Goal: Task Accomplishment & Management: Manage account settings

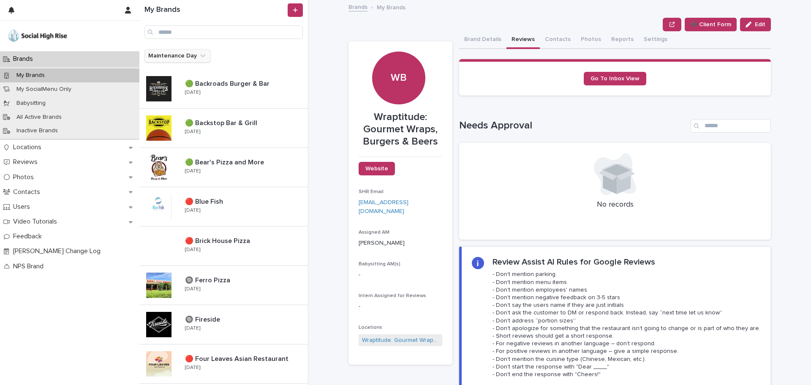
drag, startPoint x: 190, startPoint y: 54, endPoint x: 188, endPoint y: 59, distance: 5.5
click at [190, 54] on button "Maintenance Day" at bounding box center [178, 56] width 66 height 14
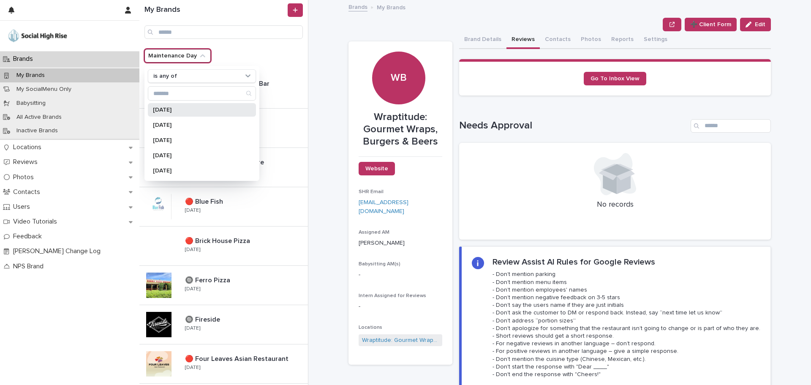
click at [173, 108] on p "[DATE]" at bounding box center [198, 110] width 90 height 6
click at [337, 73] on div "Brands My Brands Wraptitude: Gourmet Wraps, Burgers & Beers ➕ Client Form Edit …" at bounding box center [565, 192] width 493 height 385
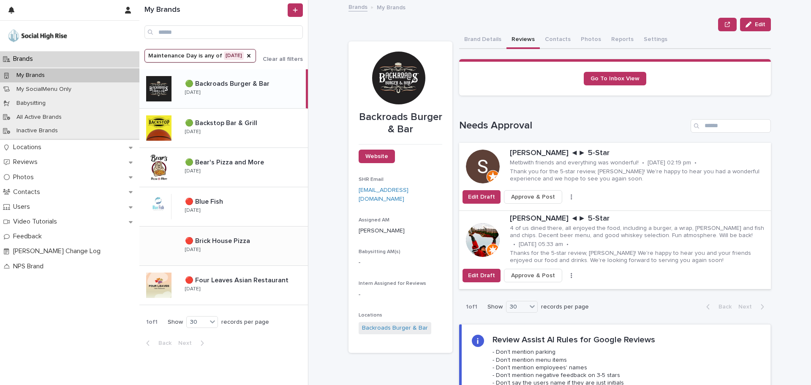
click at [288, 56] on button "Clear all filters" at bounding box center [279, 59] width 47 height 6
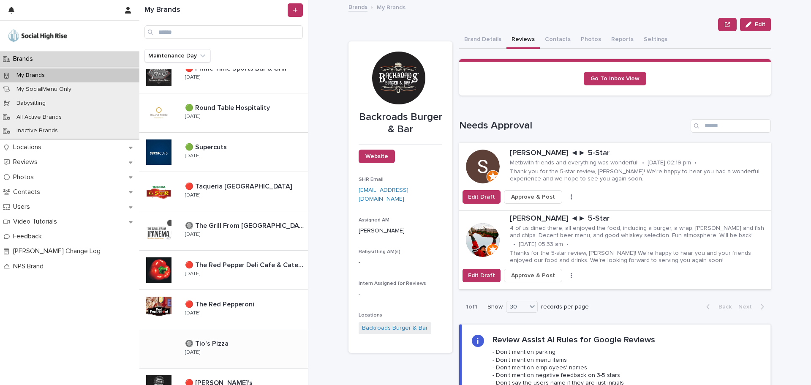
scroll to position [803, 0]
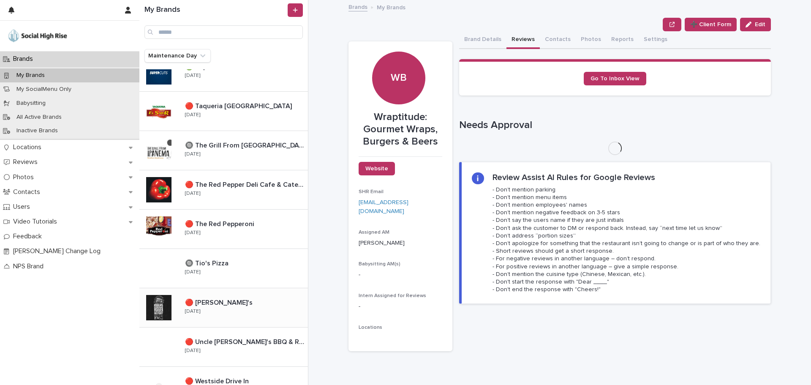
click at [234, 306] on p at bounding box center [245, 303] width 120 height 8
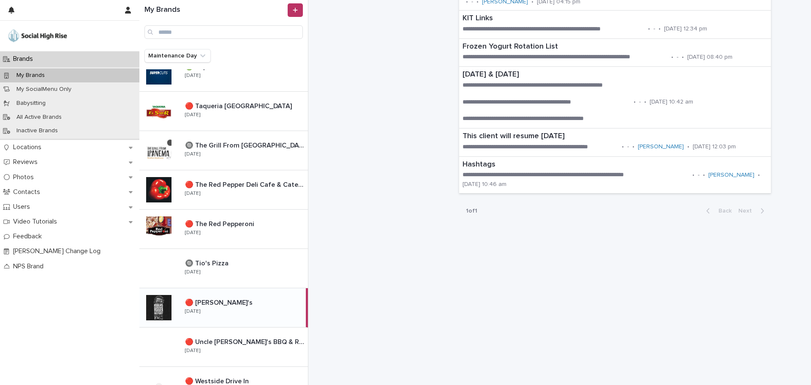
scroll to position [685, 0]
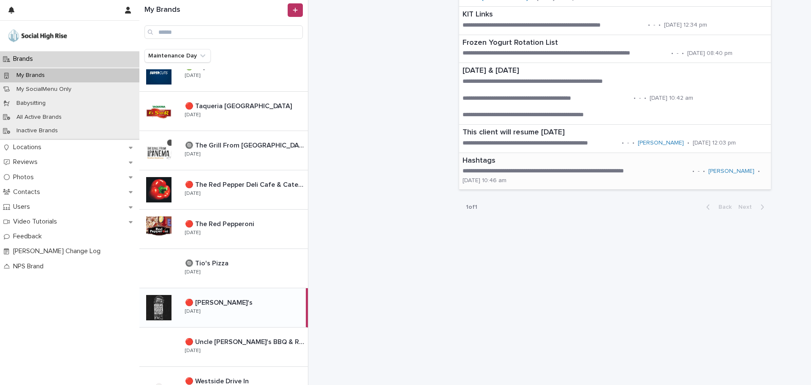
click at [516, 172] on p "**********" at bounding box center [576, 171] width 227 height 8
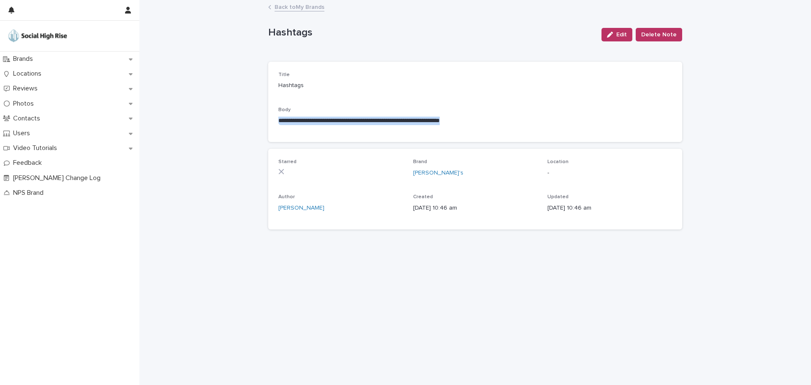
drag, startPoint x: 510, startPoint y: 121, endPoint x: 256, endPoint y: 126, distance: 254.4
click at [256, 126] on div "**********" at bounding box center [475, 193] width 672 height 384
copy p "**********"
click at [292, 8] on link "Back to My Brands" at bounding box center [300, 7] width 50 height 10
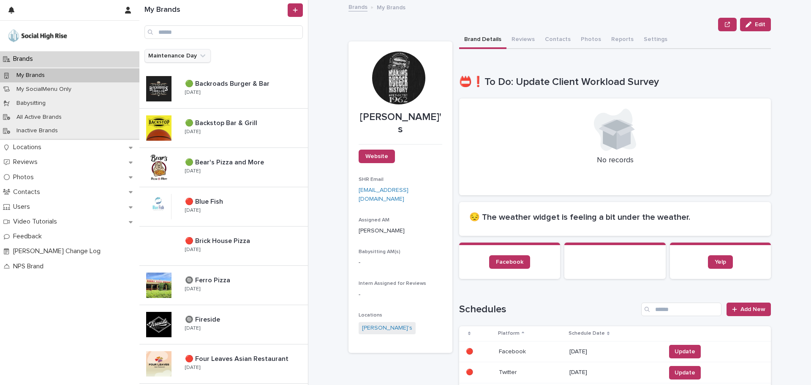
click at [172, 53] on button "Maintenance Day" at bounding box center [178, 56] width 66 height 14
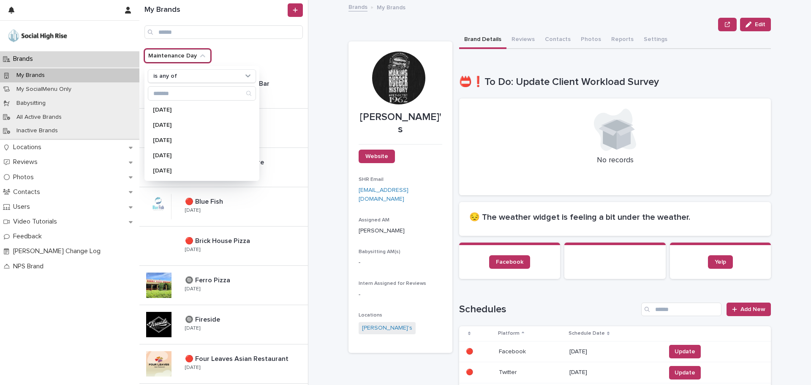
click at [338, 49] on div "**********" at bounding box center [565, 192] width 493 height 385
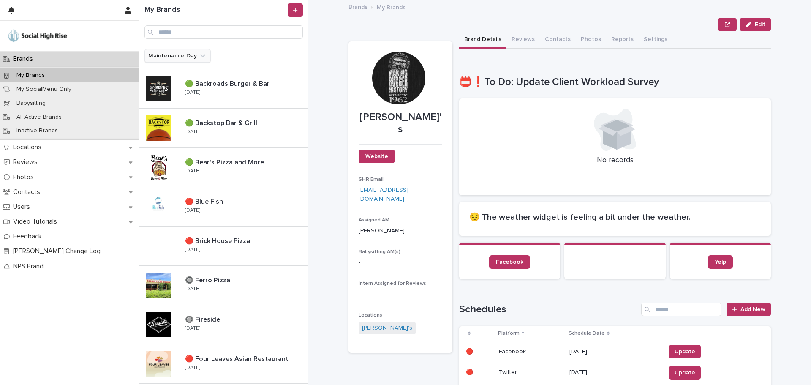
click at [203, 52] on icon "Maintenance Day" at bounding box center [203, 56] width 8 height 8
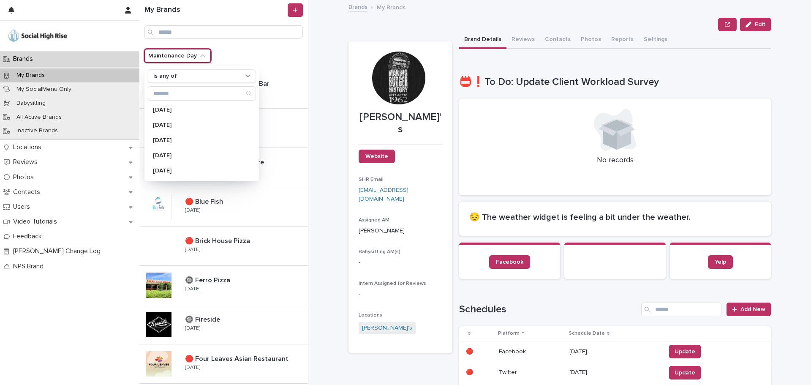
click at [341, 51] on div "**********" at bounding box center [565, 192] width 493 height 385
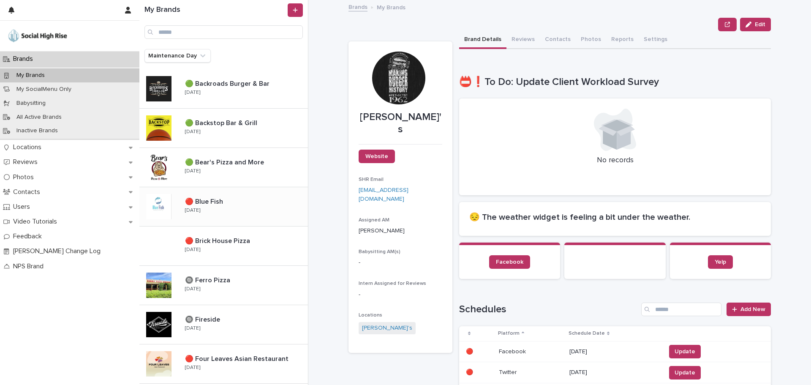
click at [197, 214] on div "🔴 Blue Fish 🔴 Blue Fish [DATE]" at bounding box center [243, 206] width 130 height 25
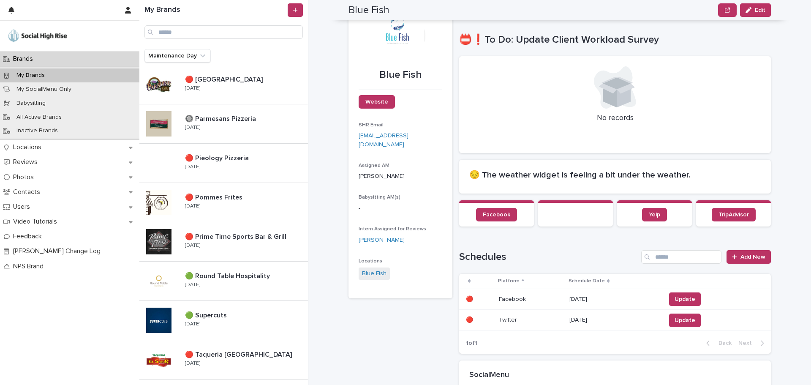
scroll to position [447, 0]
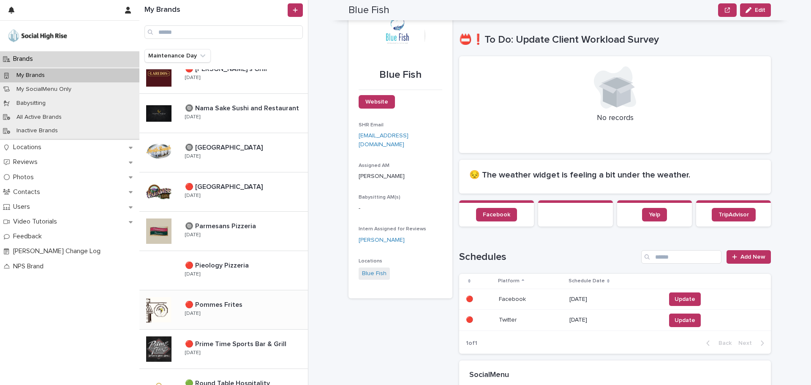
click at [210, 305] on p "🔴 Pommes Frites" at bounding box center [214, 304] width 59 height 10
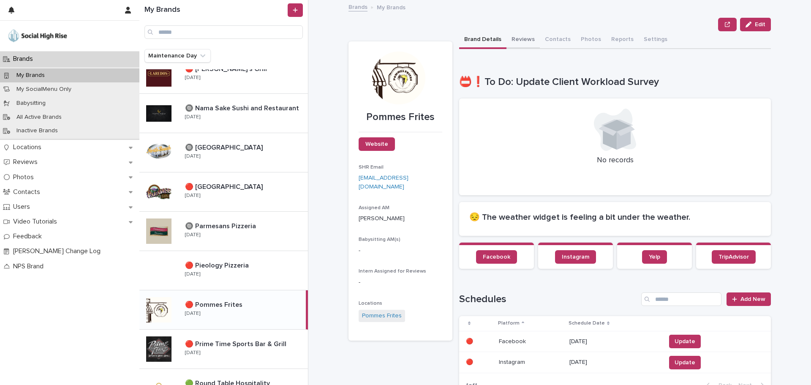
click at [516, 40] on button "Reviews" at bounding box center [523, 40] width 33 height 18
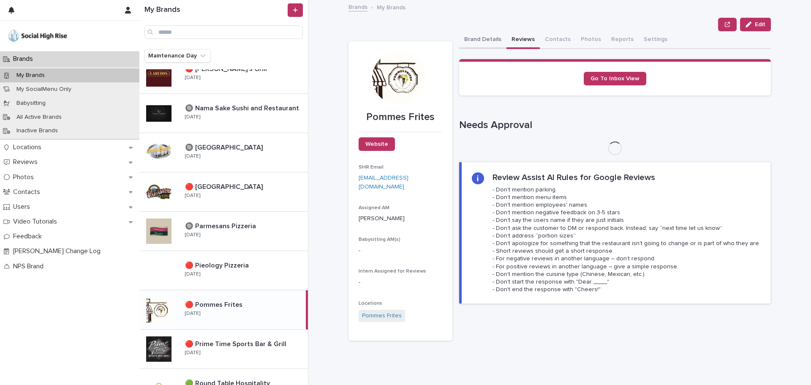
click at [473, 41] on button "Brand Details" at bounding box center [482, 40] width 47 height 18
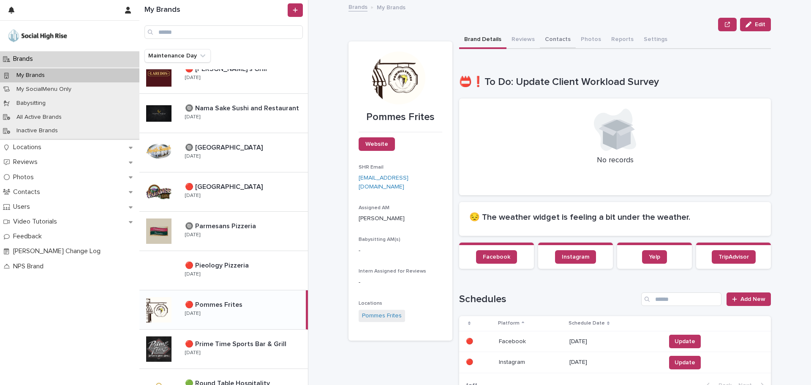
click at [549, 47] on button "Contacts" at bounding box center [558, 40] width 36 height 18
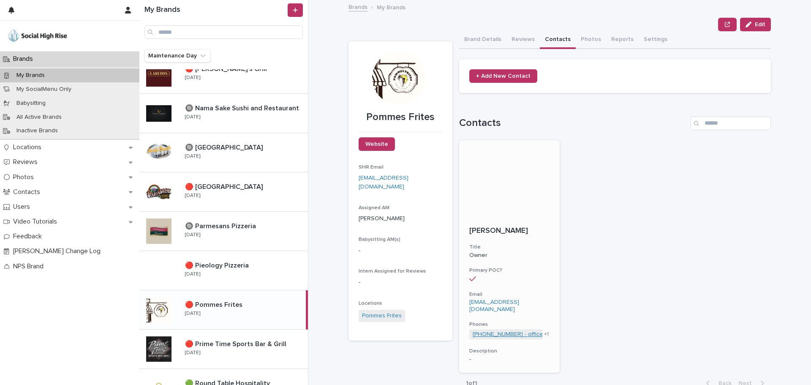
click at [510, 331] on link "[PHONE_NUMBER] - office" at bounding box center [508, 334] width 71 height 7
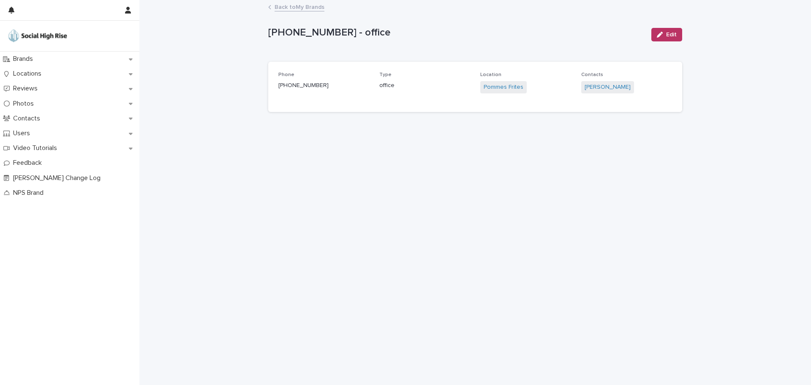
click at [297, 6] on link "Back to My Brands" at bounding box center [300, 7] width 50 height 10
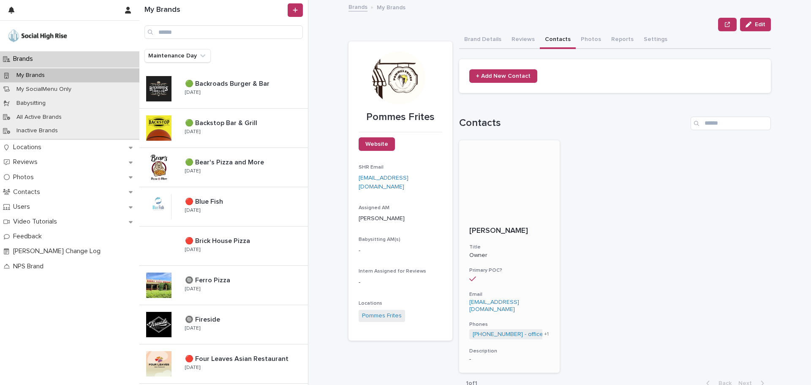
click at [506, 228] on p "[PERSON_NAME]" at bounding box center [509, 231] width 80 height 9
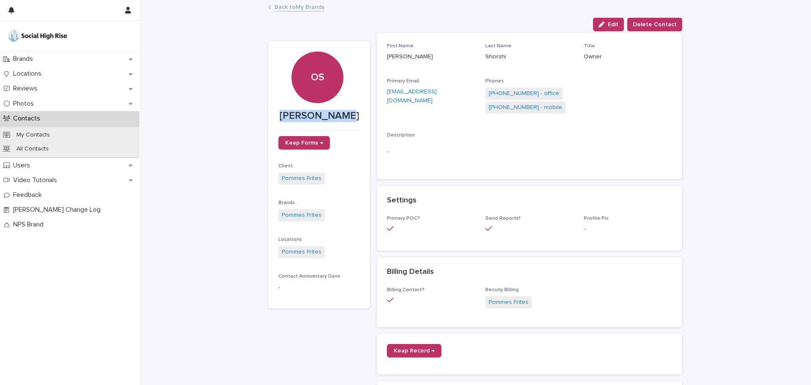
drag, startPoint x: 350, startPoint y: 114, endPoint x: 258, endPoint y: 114, distance: 92.5
click at [258, 114] on div "Loading... Saving… Loading... Saving… [PERSON_NAME] Edit Delete Contact Edit De…" at bounding box center [475, 294] width 672 height 587
copy p "[PERSON_NAME]"
drag, startPoint x: 378, startPoint y: 91, endPoint x: 466, endPoint y: 97, distance: 88.5
click at [466, 97] on div "First Name [PERSON_NAME] Last Name Shorshi Title Owner Primary Email [EMAIL_ADD…" at bounding box center [530, 106] width 306 height 146
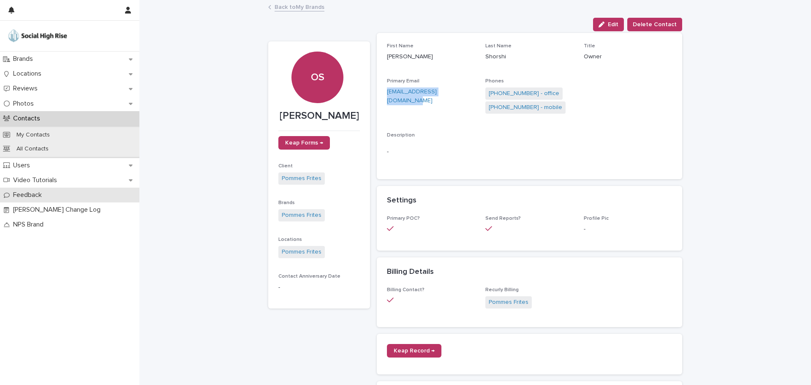
copy link "[EMAIL_ADDRESS][DOMAIN_NAME]"
click at [612, 22] on span "Edit" at bounding box center [613, 25] width 11 height 6
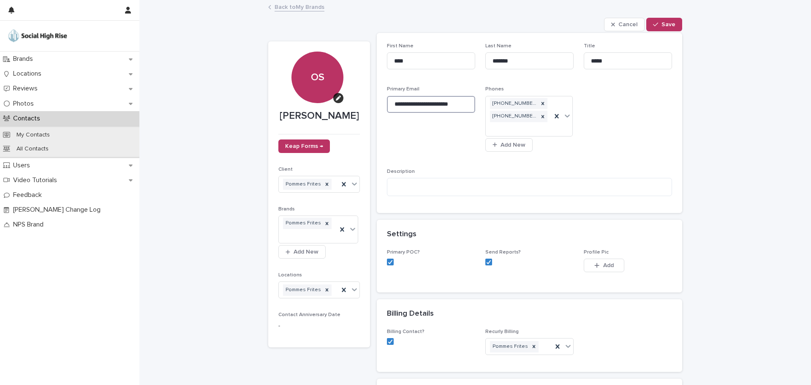
drag, startPoint x: 465, startPoint y: 104, endPoint x: 383, endPoint y: 104, distance: 82.0
click at [383, 104] on div "**********" at bounding box center [530, 123] width 306 height 180
paste input "**********"
type input "**********"
click at [674, 25] on button "Save" at bounding box center [665, 25] width 36 height 14
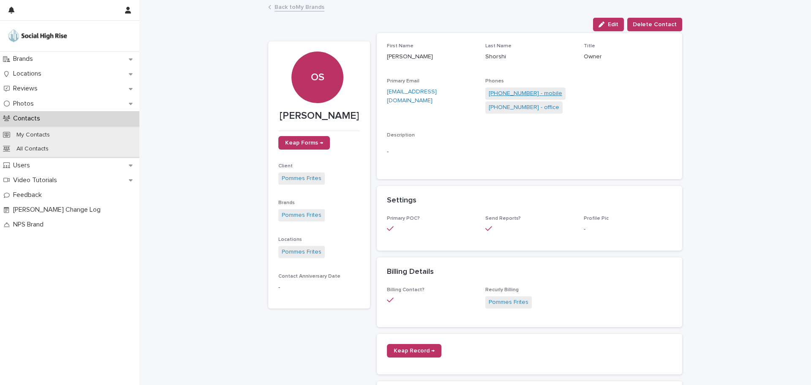
click at [539, 95] on link "[PHONE_NUMBER] - mobile" at bounding box center [526, 93] width 74 height 9
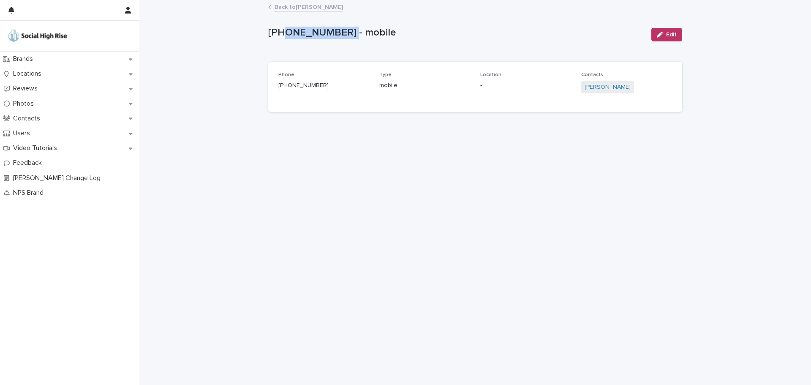
drag, startPoint x: 344, startPoint y: 32, endPoint x: 281, endPoint y: 33, distance: 63.0
click at [281, 33] on p "[PHONE_NUMBER] - mobile" at bounding box center [456, 33] width 377 height 12
copy p "[PHONE_NUMBER]"
click at [292, 6] on link "Back to [PERSON_NAME]" at bounding box center [309, 7] width 68 height 10
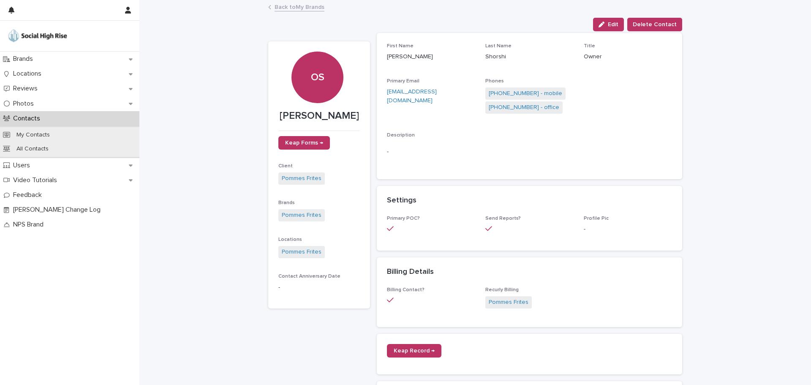
click at [283, 5] on link "Back to My Brands" at bounding box center [300, 7] width 50 height 10
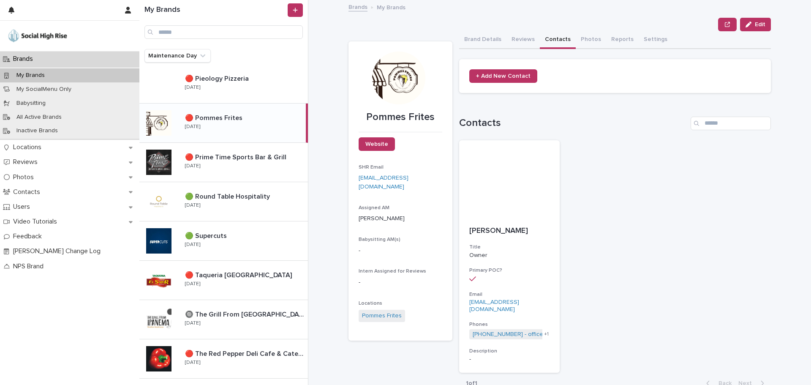
scroll to position [912, 0]
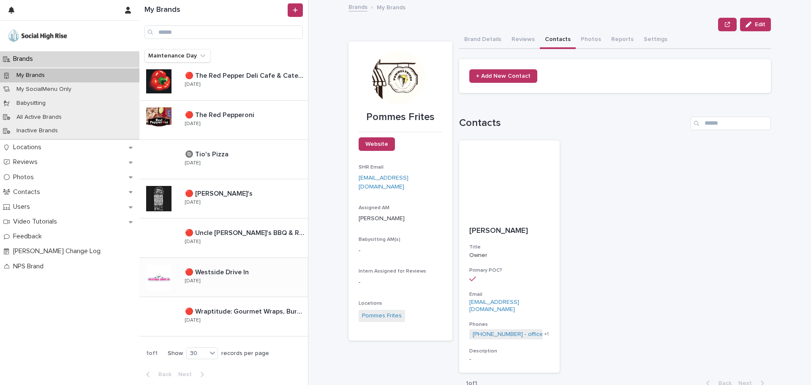
click at [261, 263] on div "🔴 Westside Drive In 🔴 [GEOGRAPHIC_DATA] In [DATE]" at bounding box center [223, 277] width 169 height 39
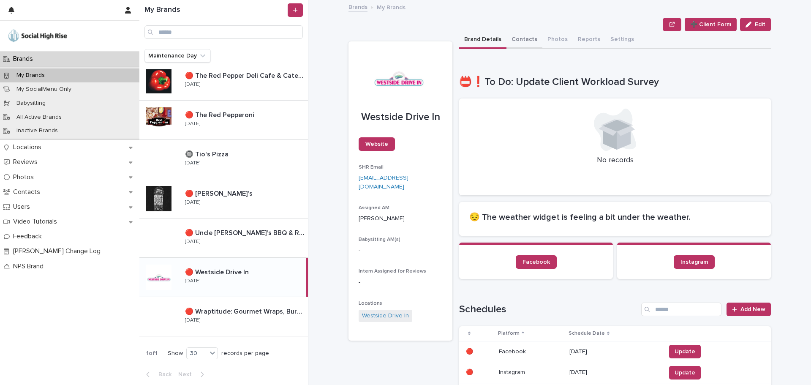
click at [533, 37] on button "Contacts" at bounding box center [525, 40] width 36 height 18
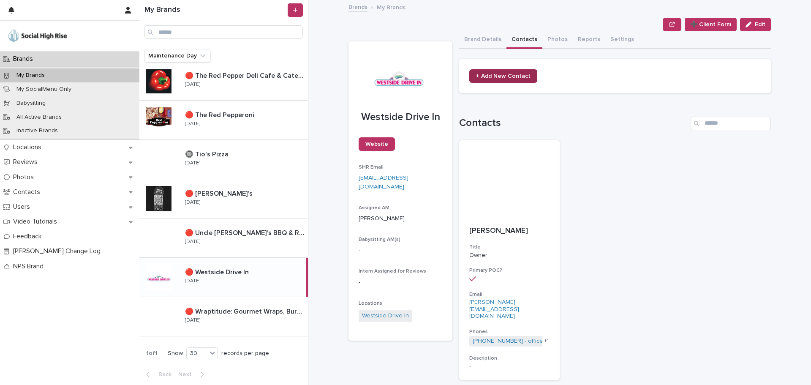
click at [506, 77] on span "+ Add New Contact" at bounding box center [503, 76] width 55 height 6
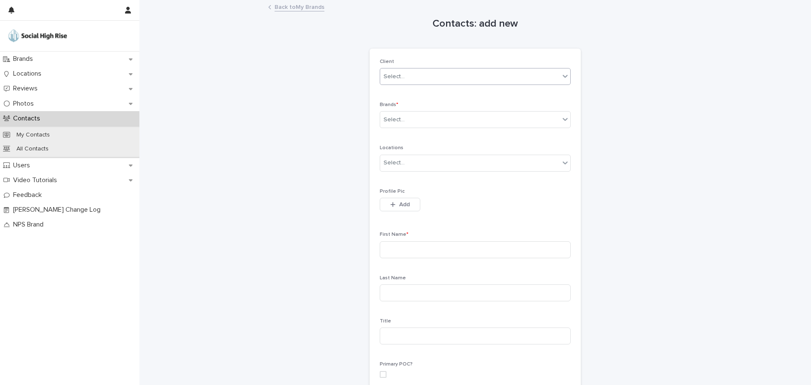
click at [408, 81] on div "Select..." at bounding box center [470, 77] width 180 height 14
type input "****"
click at [408, 92] on div "Westside Drive In" at bounding box center [472, 92] width 190 height 15
click at [408, 123] on div "Select..." at bounding box center [470, 120] width 180 height 14
type input "****"
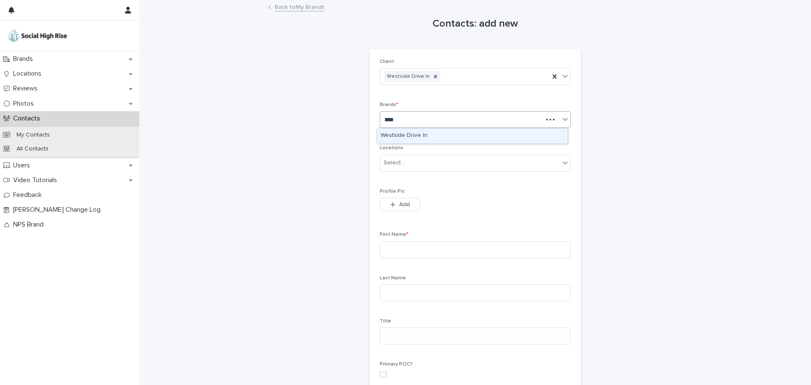
click at [412, 134] on div "Westside Drive In" at bounding box center [472, 135] width 190 height 15
click at [411, 246] on input at bounding box center [475, 249] width 191 height 17
type input "*****"
click at [400, 309] on div "Client Westside Drive In Brands * Westside Drive In Locations Select... Profile…" at bounding box center [475, 315] width 191 height 513
click at [406, 292] on input at bounding box center [475, 292] width 191 height 17
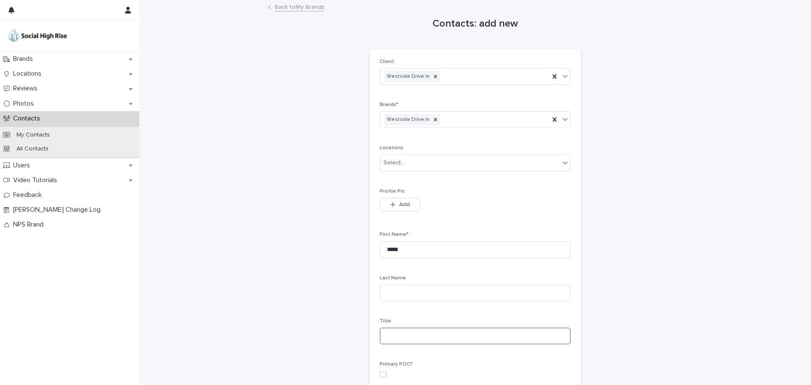
click at [402, 339] on input at bounding box center [475, 336] width 191 height 17
paste input "**********"
type input "**********"
click at [401, 289] on input at bounding box center [475, 292] width 191 height 17
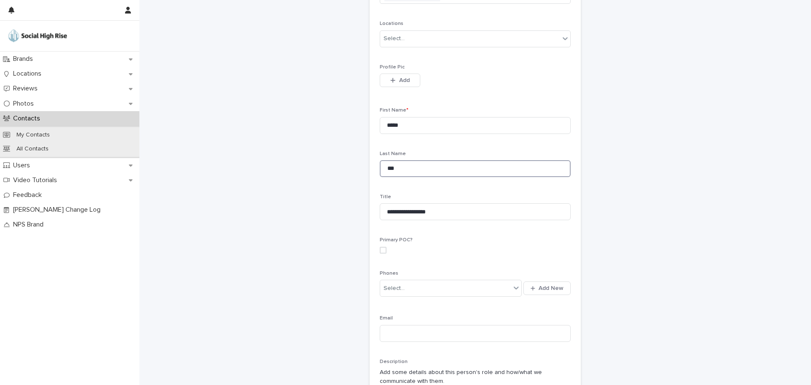
scroll to position [127, 0]
type input "***"
click at [421, 257] on div "Primary POC?" at bounding box center [475, 246] width 191 height 23
click at [384, 246] on label at bounding box center [475, 247] width 191 height 7
click at [398, 288] on div "Select..." at bounding box center [394, 285] width 21 height 9
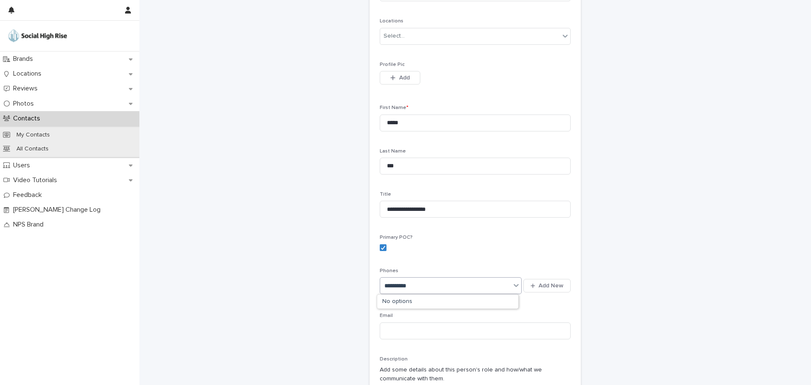
type input "**********"
click at [663, 274] on div "**********" at bounding box center [475, 174] width 414 height 601
click at [423, 288] on div "Select..." at bounding box center [445, 286] width 131 height 14
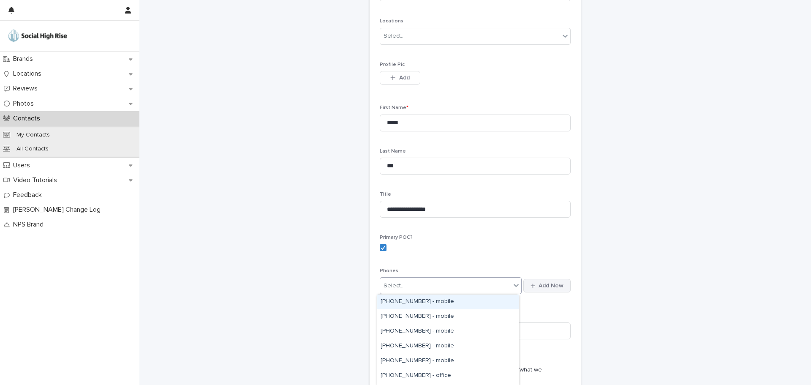
click at [539, 287] on span "Add New" at bounding box center [551, 286] width 25 height 6
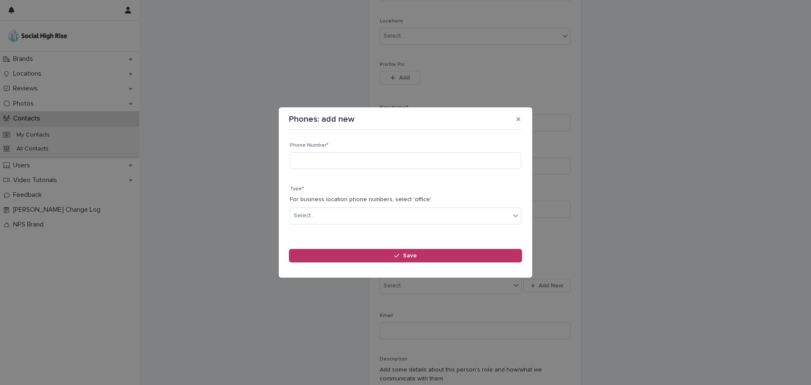
click at [328, 147] on p "Phone Number *" at bounding box center [406, 145] width 232 height 6
click at [324, 160] on input at bounding box center [406, 160] width 232 height 17
type input "**********"
click at [335, 220] on div "Select..." at bounding box center [400, 216] width 220 height 14
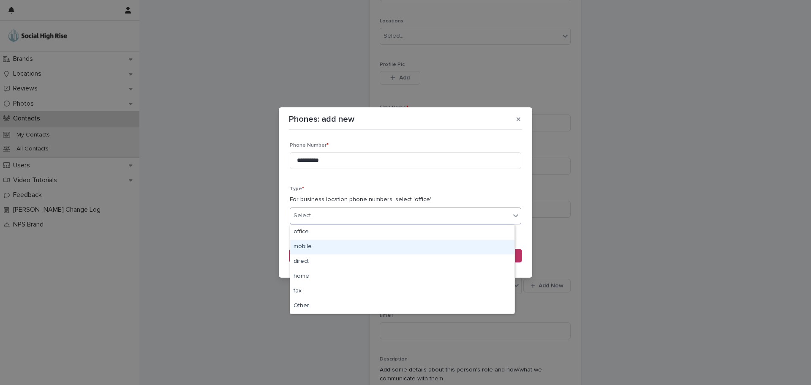
click at [302, 248] on div "mobile" at bounding box center [402, 247] width 224 height 15
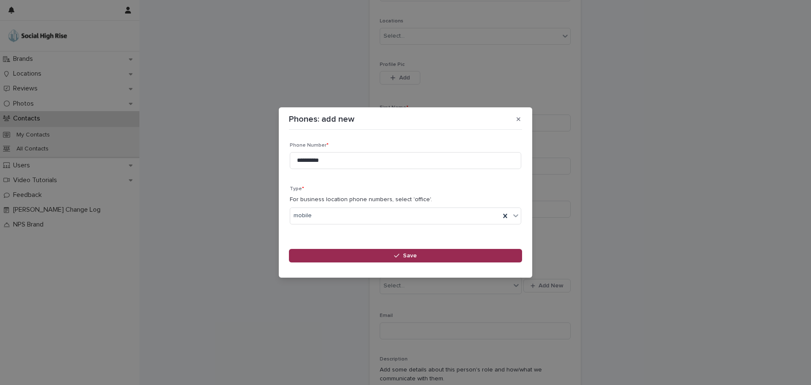
click at [341, 257] on button "Save" at bounding box center [405, 256] width 233 height 14
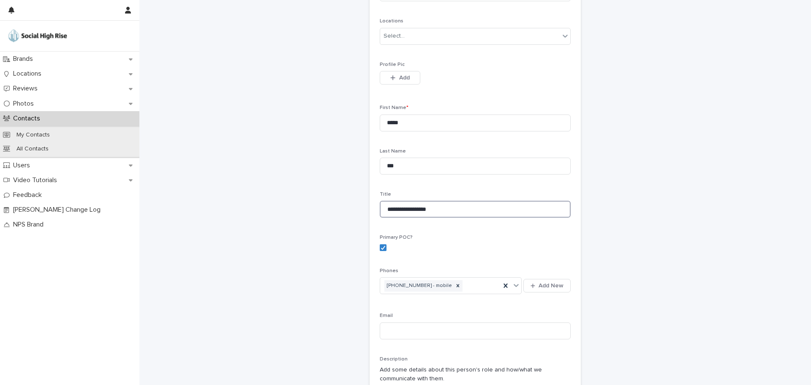
drag, startPoint x: 454, startPoint y: 210, endPoint x: 345, endPoint y: 203, distance: 109.3
click at [345, 203] on div "**********" at bounding box center [475, 174] width 414 height 601
click at [399, 330] on input at bounding box center [475, 330] width 191 height 17
paste input "**********"
type input "**********"
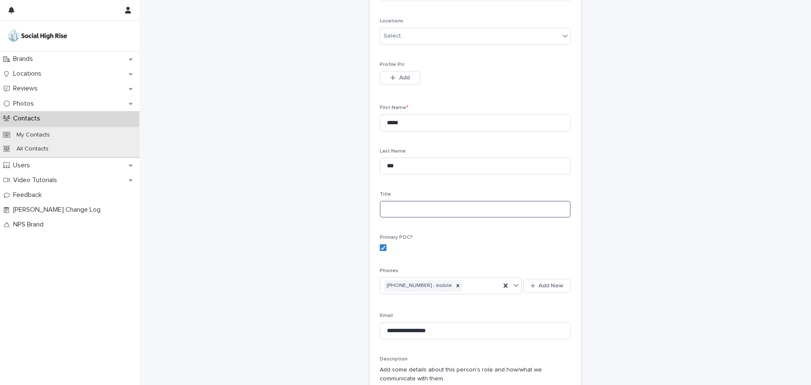
click at [400, 208] on input at bounding box center [475, 209] width 191 height 17
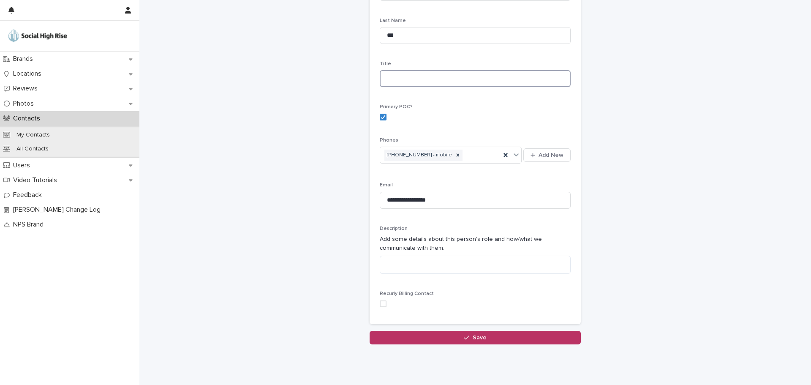
scroll to position [259, 0]
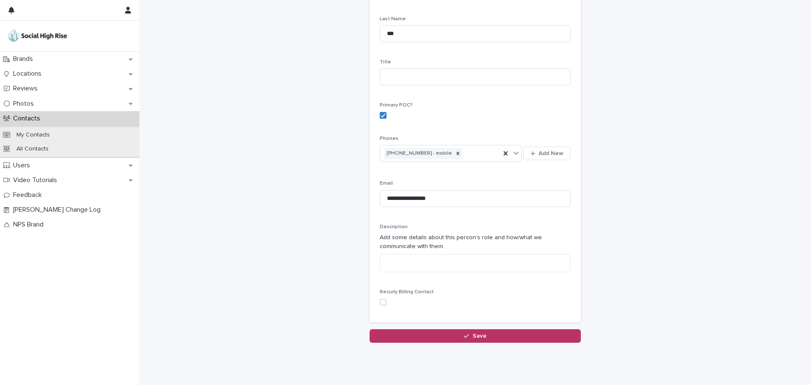
click at [418, 251] on div "Description Add some details about this person's role and how/what we communica…" at bounding box center [475, 251] width 191 height 55
click at [409, 243] on p "Add some details about this person's role and how/what we communicate with them." at bounding box center [475, 242] width 191 height 18
click at [405, 260] on textarea at bounding box center [475, 263] width 191 height 18
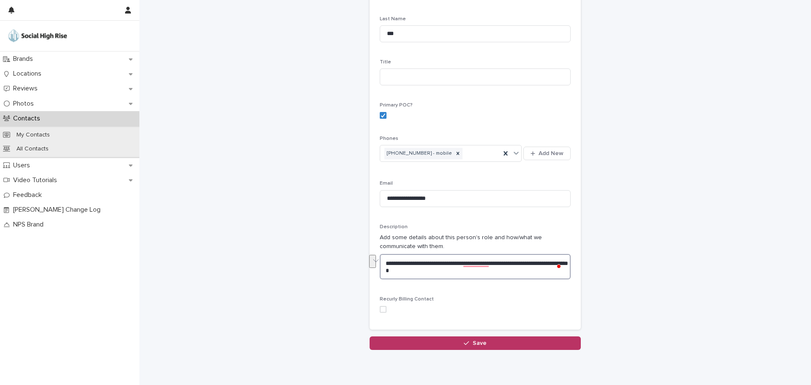
drag, startPoint x: 437, startPoint y: 270, endPoint x: 383, endPoint y: 241, distance: 61.3
click at [383, 241] on div "**********" at bounding box center [475, 255] width 191 height 63
type textarea "**********"
click at [397, 78] on input at bounding box center [475, 76] width 191 height 17
drag, startPoint x: 437, startPoint y: 273, endPoint x: 345, endPoint y: 247, distance: 94.7
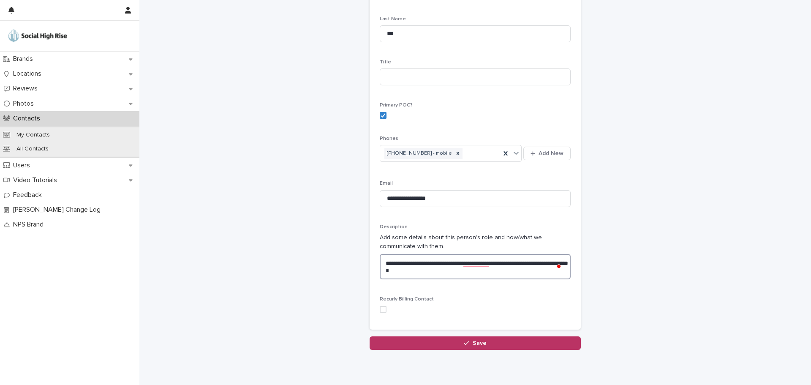
click at [345, 247] on div "**********" at bounding box center [475, 46] width 414 height 608
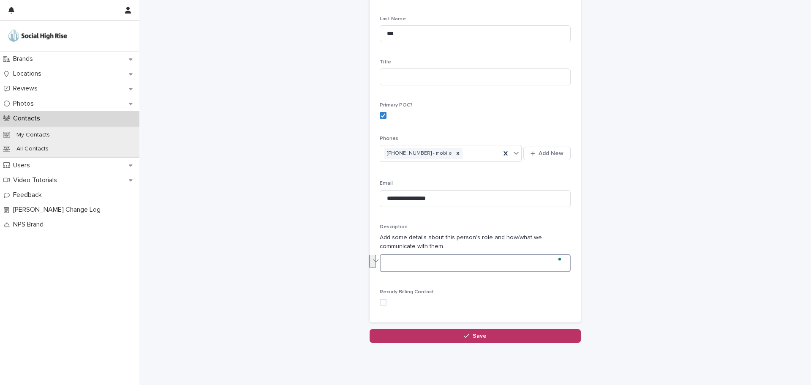
paste textarea "**********"
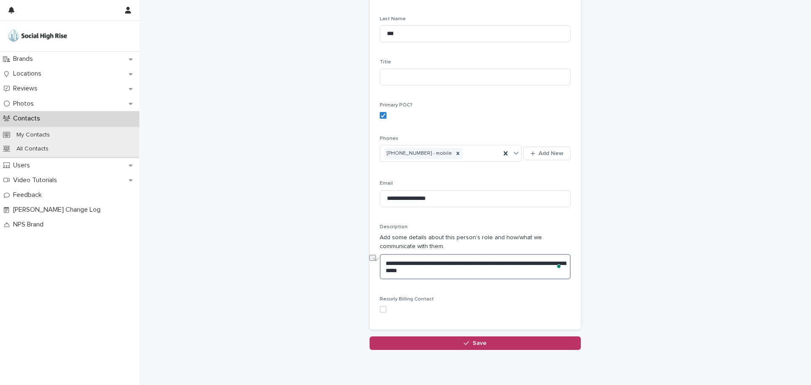
drag, startPoint x: 447, startPoint y: 262, endPoint x: 397, endPoint y: 262, distance: 49.9
click at [397, 262] on textarea "**********" at bounding box center [475, 266] width 191 height 25
type textarea "**********"
click at [492, 343] on button "Save" at bounding box center [475, 343] width 211 height 14
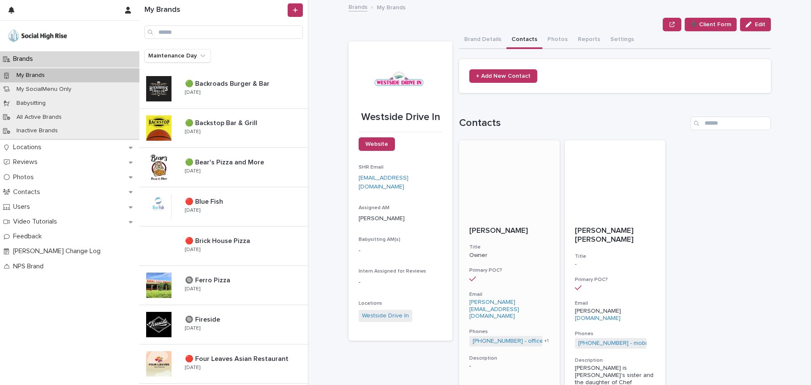
scroll to position [35, 0]
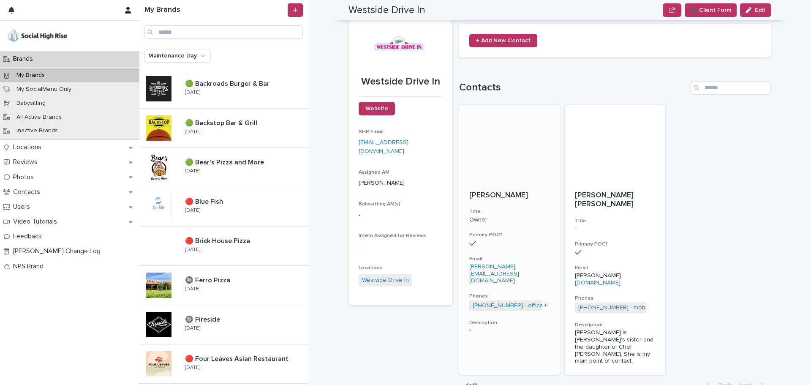
click at [486, 245] on div at bounding box center [509, 244] width 80 height 8
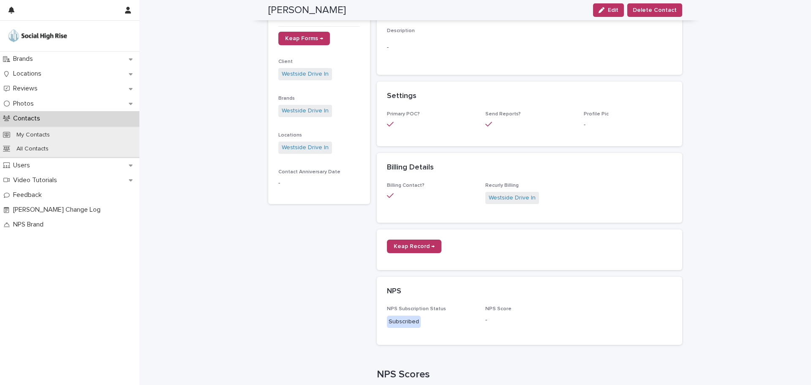
scroll to position [55, 0]
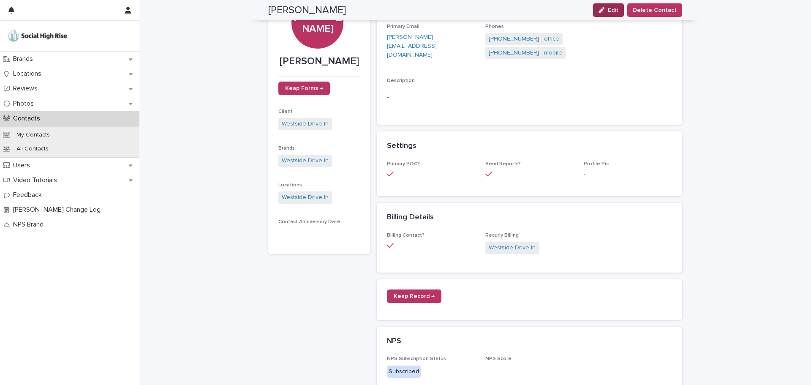
click at [615, 8] on span "Edit" at bounding box center [613, 10] width 11 height 6
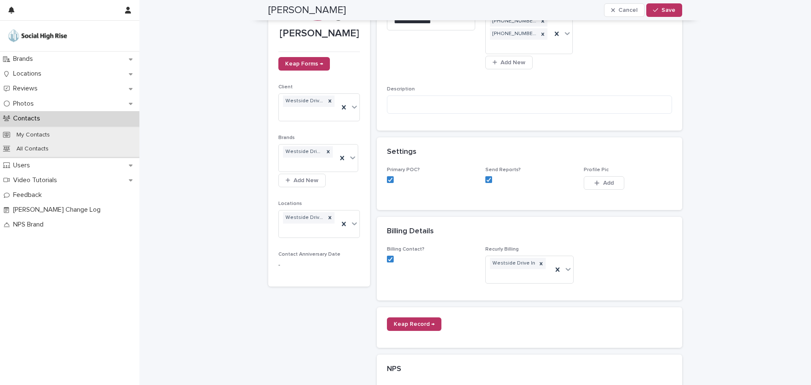
scroll to position [77, 0]
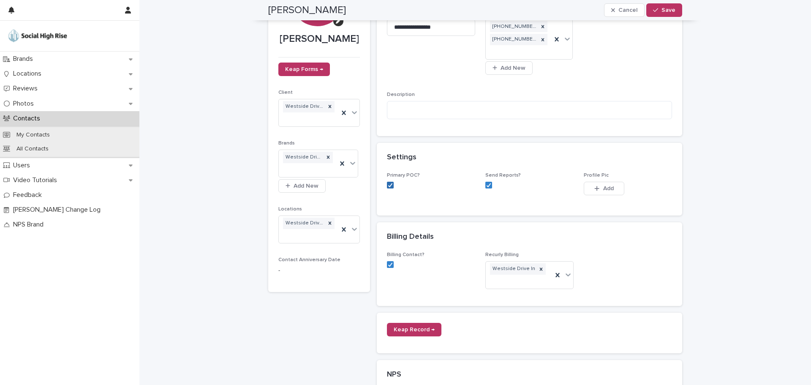
click at [390, 184] on span at bounding box center [390, 185] width 7 height 7
click at [671, 11] on span "Save" at bounding box center [669, 10] width 14 height 6
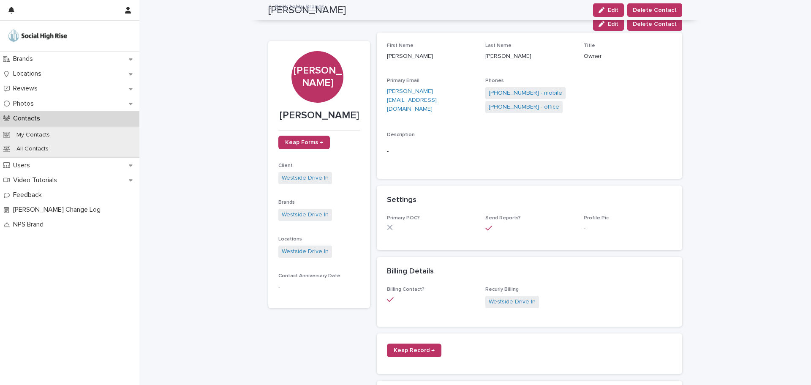
scroll to position [0, 0]
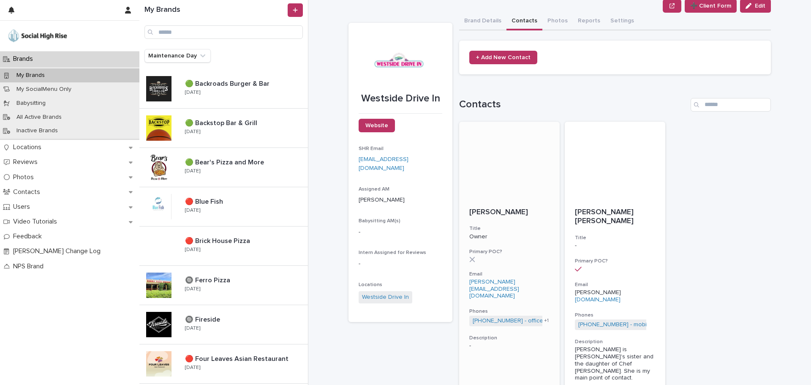
scroll to position [35, 0]
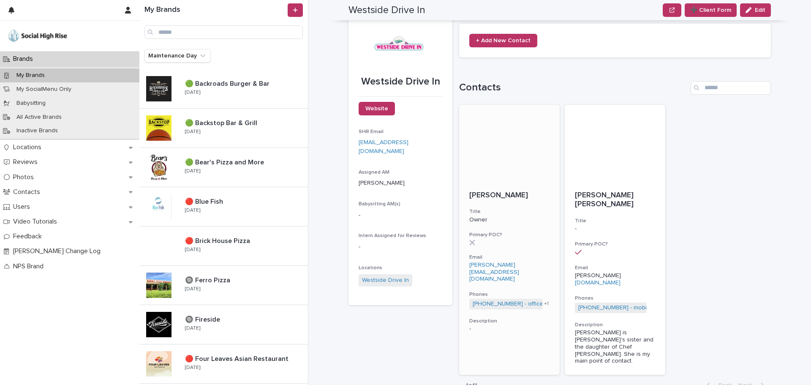
click at [524, 263] on p "[PERSON_NAME][EMAIL_ADDRESS][DOMAIN_NAME]" at bounding box center [509, 272] width 80 height 21
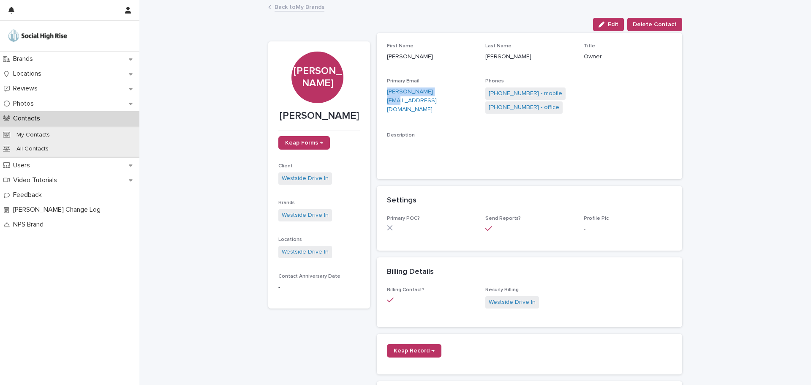
drag, startPoint x: 445, startPoint y: 92, endPoint x: 380, endPoint y: 93, distance: 64.7
click at [380, 93] on div "First Name [PERSON_NAME] Last Name [PERSON_NAME] Title Owner Primary Email [PER…" at bounding box center [530, 106] width 306 height 146
copy link "[PERSON_NAME][EMAIL_ADDRESS][DOMAIN_NAME]"
click at [544, 95] on link "[PHONE_NUMBER] - mobile" at bounding box center [526, 93] width 74 height 9
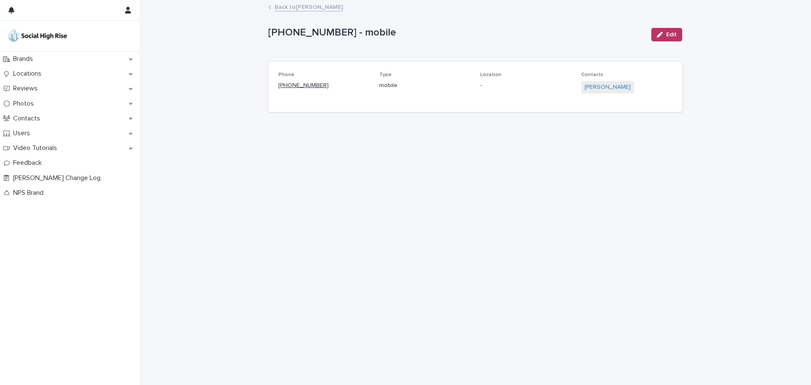
drag, startPoint x: 338, startPoint y: 86, endPoint x: 286, endPoint y: 87, distance: 51.6
click at [286, 87] on p "[PHONE_NUMBER]" at bounding box center [323, 85] width 91 height 9
copy link "[PHONE_NUMBER]"
click at [291, 4] on link "Back to [PERSON_NAME]" at bounding box center [309, 7] width 68 height 10
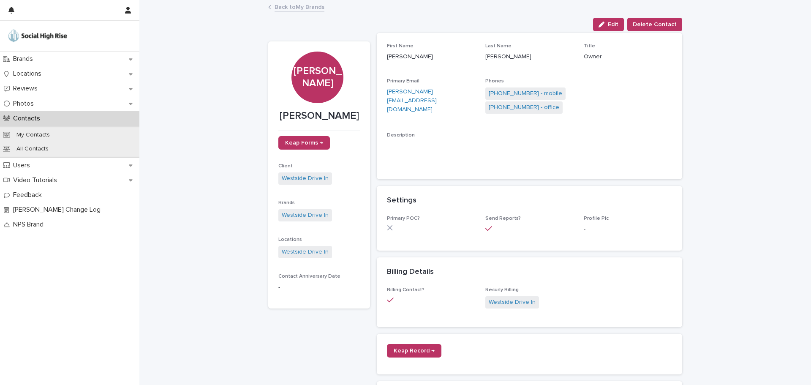
click at [279, 8] on link "Back to My Brands" at bounding box center [300, 7] width 50 height 10
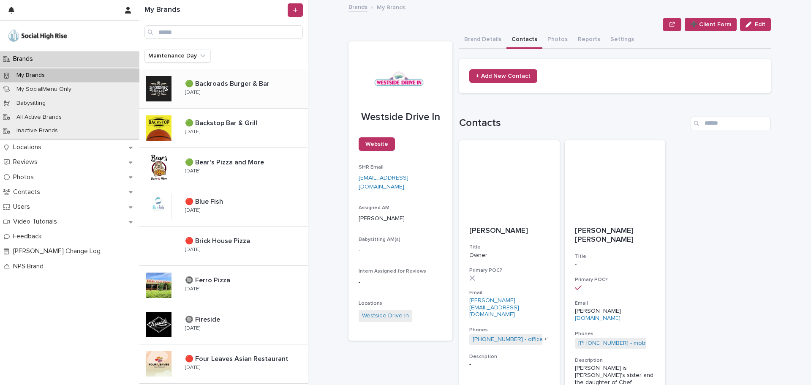
click at [220, 92] on div "🟢 Backroads Burger & Bar 🟢 Backroads Burger & Bar [DATE]" at bounding box center [243, 88] width 130 height 25
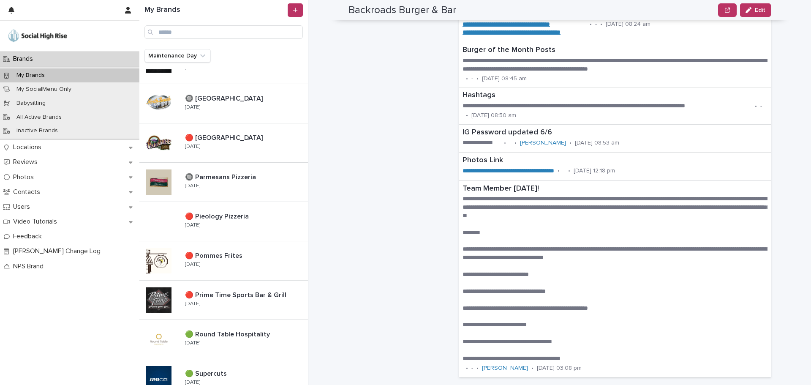
scroll to position [447, 0]
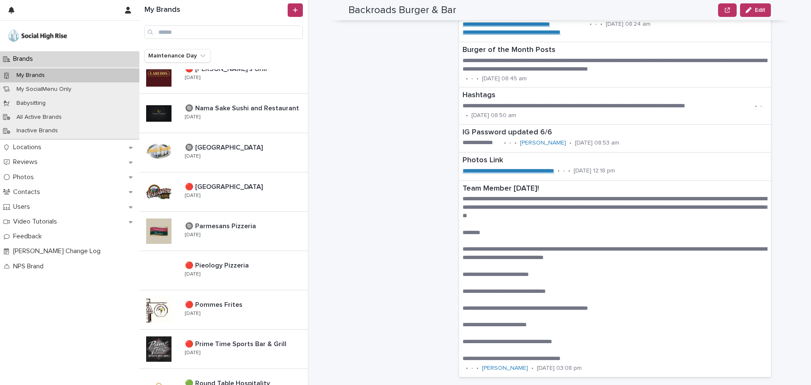
drag, startPoint x: 237, startPoint y: 194, endPoint x: 418, endPoint y: 192, distance: 180.9
click at [237, 194] on div "🔴 [GEOGRAPHIC_DATA] 🔴 [GEOGRAPHIC_DATA] [DATE]" at bounding box center [243, 192] width 130 height 25
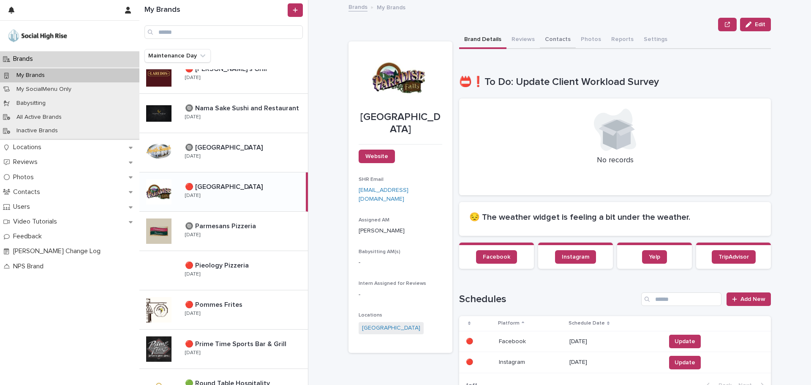
click at [562, 38] on button "Contacts" at bounding box center [558, 40] width 36 height 18
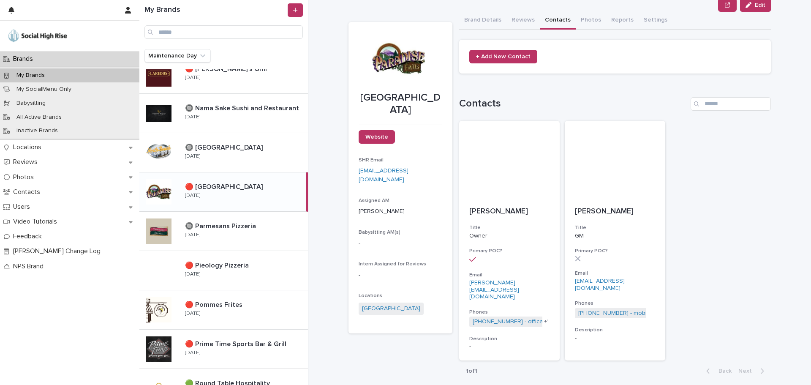
scroll to position [28, 0]
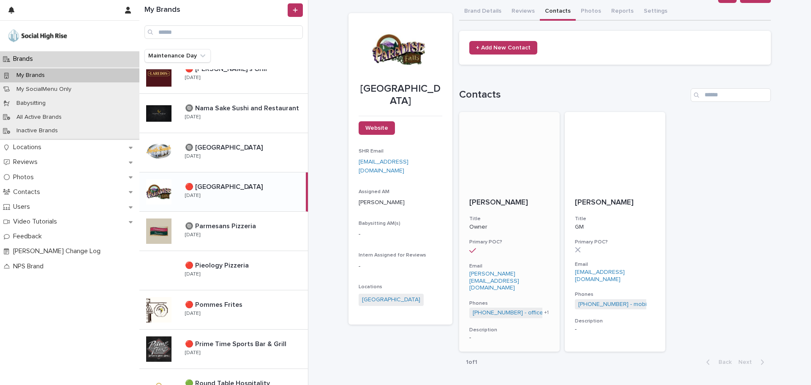
click at [543, 309] on div "+ 1" at bounding box center [546, 312] width 7 height 7
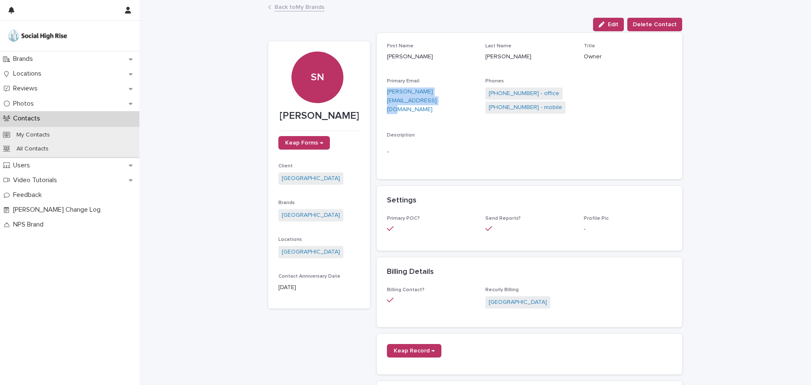
drag, startPoint x: 378, startPoint y: 94, endPoint x: 470, endPoint y: 95, distance: 92.1
click at [470, 95] on div "First Name [PERSON_NAME] Last Name [PERSON_NAME] Title Owner Primary Email [PER…" at bounding box center [530, 106] width 306 height 146
copy link "[PERSON_NAME][EMAIL_ADDRESS][DOMAIN_NAME]"
click at [533, 106] on link "[PHONE_NUMBER] - mobile" at bounding box center [526, 107] width 74 height 9
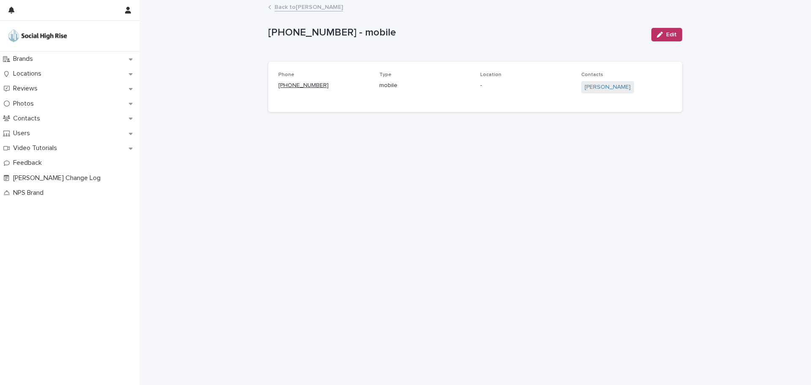
drag, startPoint x: 328, startPoint y: 84, endPoint x: 286, endPoint y: 84, distance: 41.8
click at [286, 84] on p "[PHONE_NUMBER]" at bounding box center [323, 85] width 91 height 9
copy link "[PHONE_NUMBER]"
click at [297, 8] on link "Back to [PERSON_NAME]" at bounding box center [309, 7] width 68 height 10
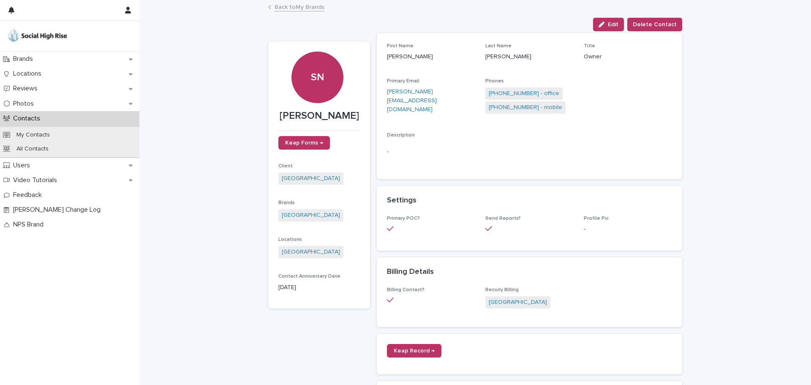
click at [291, 6] on link "Back to My Brands" at bounding box center [300, 7] width 50 height 10
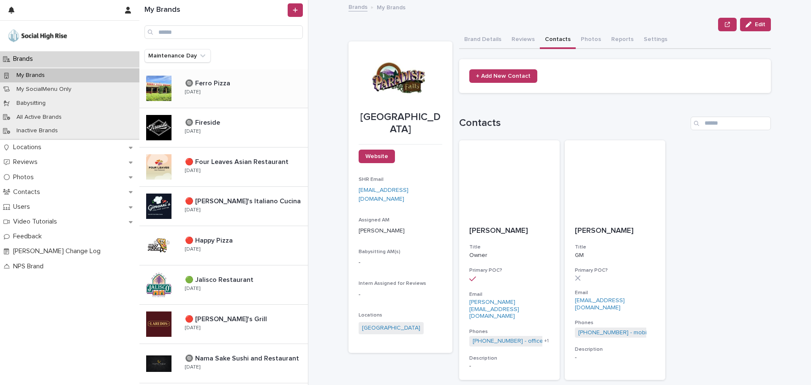
scroll to position [194, 0]
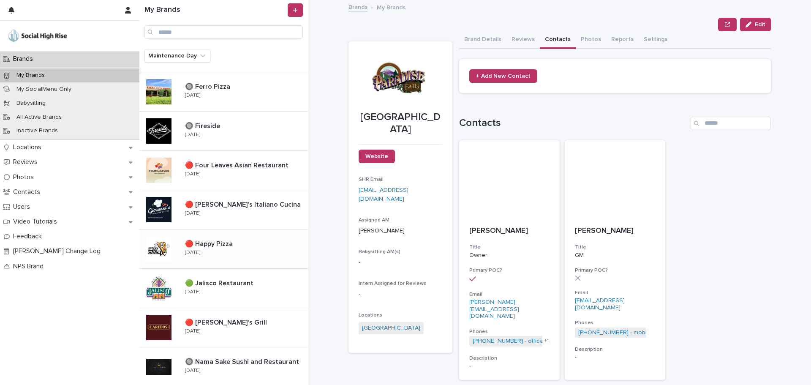
drag, startPoint x: 238, startPoint y: 248, endPoint x: 248, endPoint y: 250, distance: 10.3
click at [238, 248] on p at bounding box center [245, 244] width 120 height 8
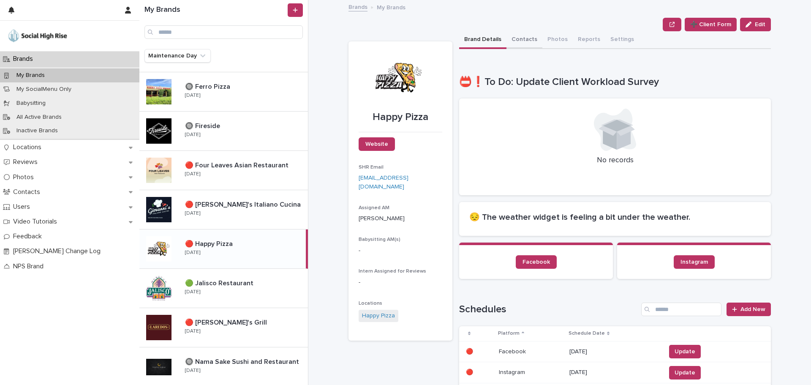
click at [527, 41] on button "Contacts" at bounding box center [525, 40] width 36 height 18
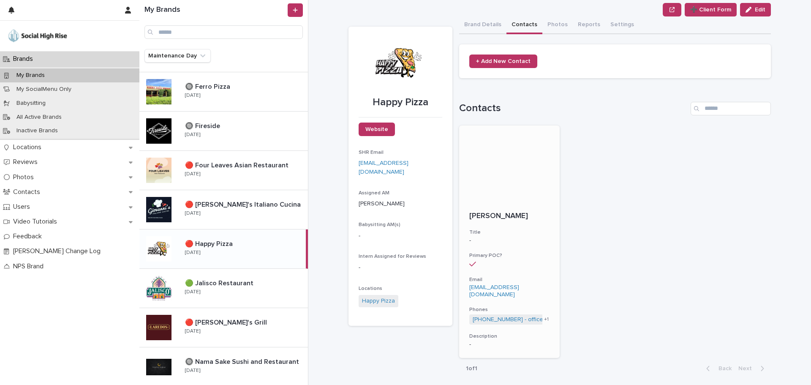
scroll to position [22, 0]
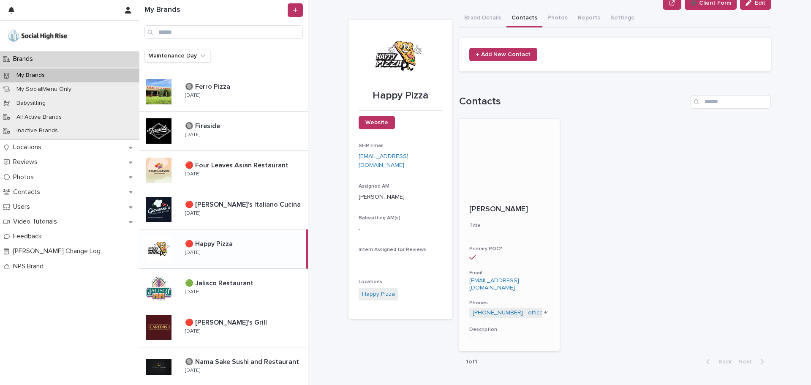
click at [509, 279] on link "[EMAIL_ADDRESS][DOMAIN_NAME]" at bounding box center [494, 284] width 50 height 13
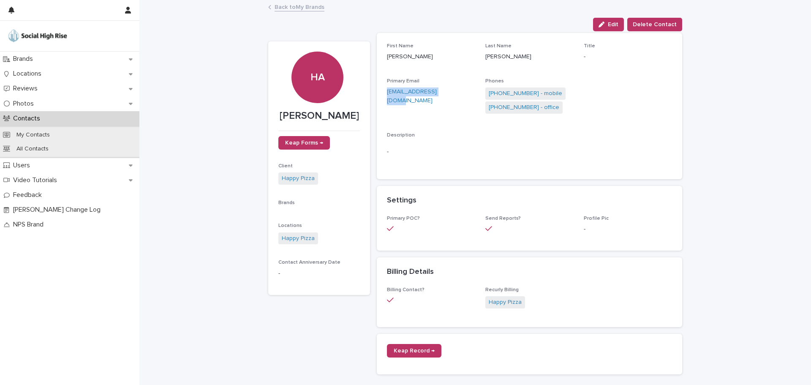
drag, startPoint x: 451, startPoint y: 95, endPoint x: 380, endPoint y: 95, distance: 71.0
click at [380, 95] on div "First Name [PERSON_NAME] Last Name [PERSON_NAME] Title - Primary Email [EMAIL_A…" at bounding box center [530, 106] width 306 height 146
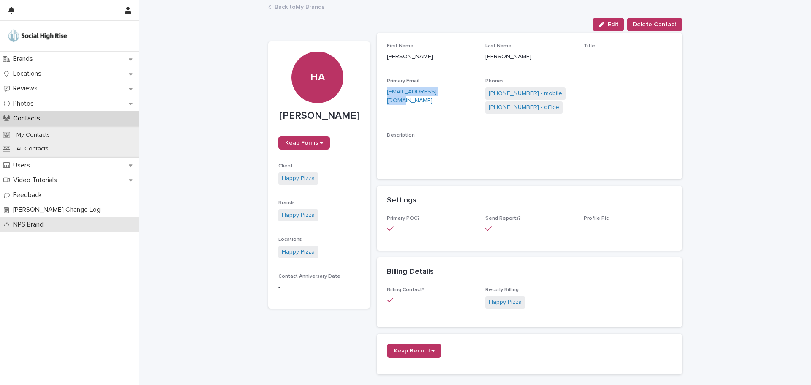
copy link "[EMAIL_ADDRESS][DOMAIN_NAME]"
drag, startPoint x: 361, startPoint y: 115, endPoint x: 267, endPoint y: 115, distance: 94.2
click at [268, 115] on section "HA [PERSON_NAME] Keap Forms → Client Happy Pizza Brands Happy Pizza Locations H…" at bounding box center [319, 174] width 102 height 267
click at [528, 92] on link "[PHONE_NUMBER] - mobile" at bounding box center [526, 93] width 74 height 9
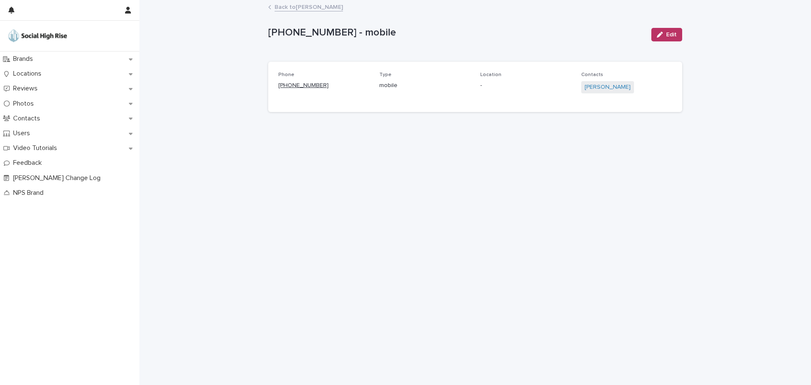
drag, startPoint x: 324, startPoint y: 85, endPoint x: 285, endPoint y: 85, distance: 38.5
click at [285, 85] on p "[PHONE_NUMBER]" at bounding box center [323, 85] width 91 height 9
click at [314, 11] on div "Back to [PERSON_NAME]" at bounding box center [475, 8] width 423 height 12
click at [314, 9] on link "Back to [PERSON_NAME]" at bounding box center [309, 7] width 68 height 10
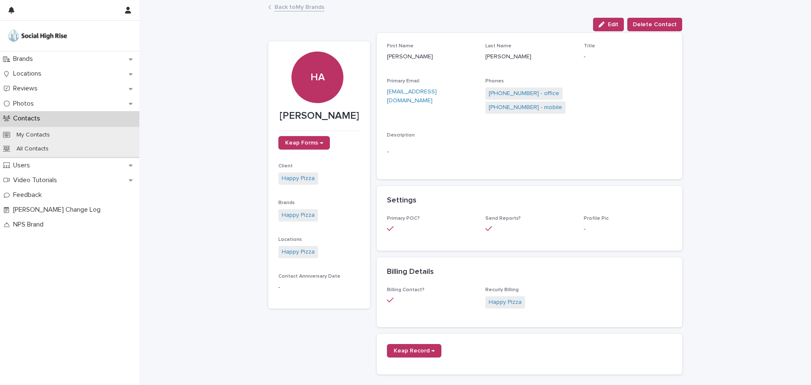
click at [279, 2] on link "Back to My Brands" at bounding box center [300, 7] width 50 height 10
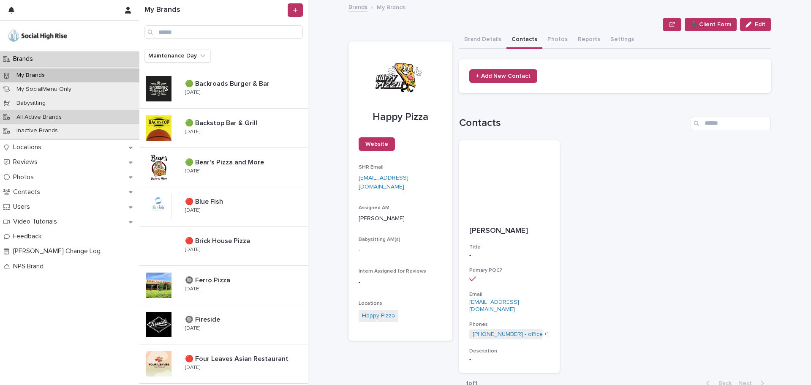
click at [39, 117] on p "All Active Brands" at bounding box center [39, 117] width 59 height 7
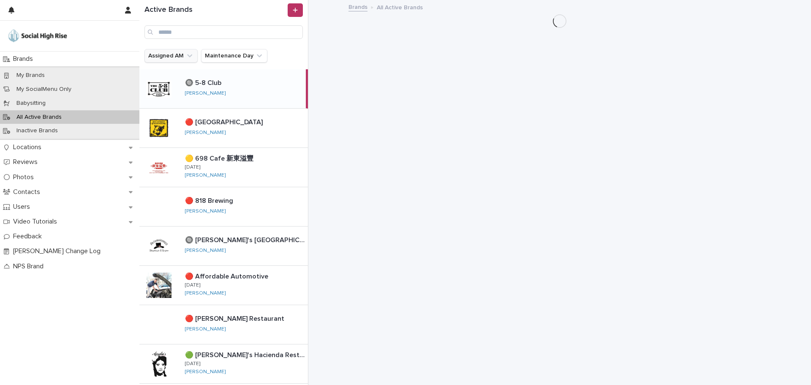
click at [180, 55] on button "Assigned AM" at bounding box center [171, 56] width 53 height 14
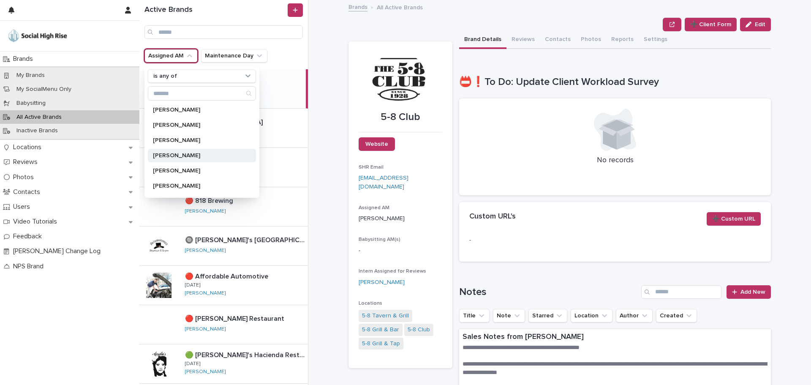
scroll to position [17, 0]
click at [66, 70] on div "My Brands" at bounding box center [69, 75] width 139 height 14
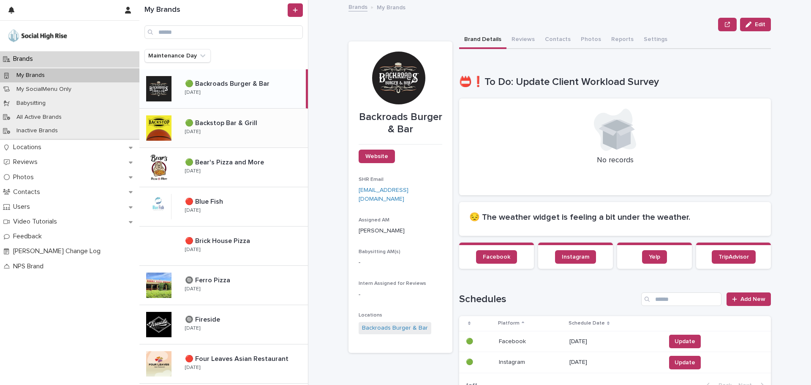
click at [206, 139] on div "🟢 Backstop Bar & Grill 🟢 Backstop Bar & Grill [DATE]" at bounding box center [243, 128] width 130 height 25
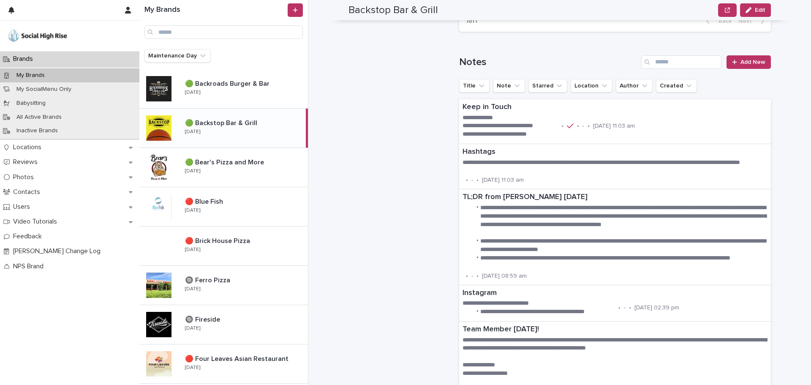
scroll to position [845, 0]
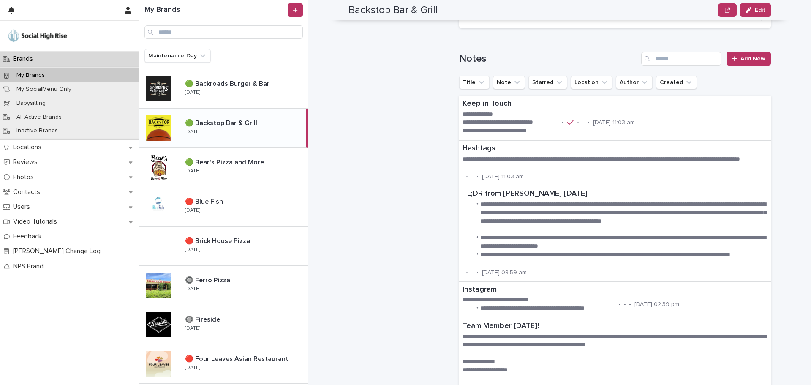
click at [229, 126] on p "🟢 Backstop Bar & Grill" at bounding box center [222, 122] width 74 height 10
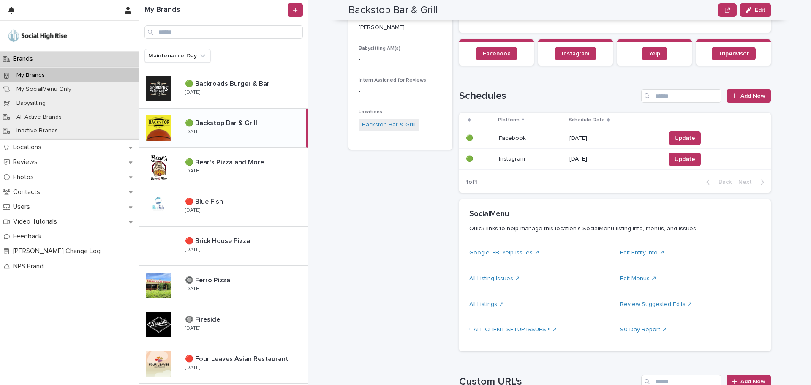
scroll to position [85, 0]
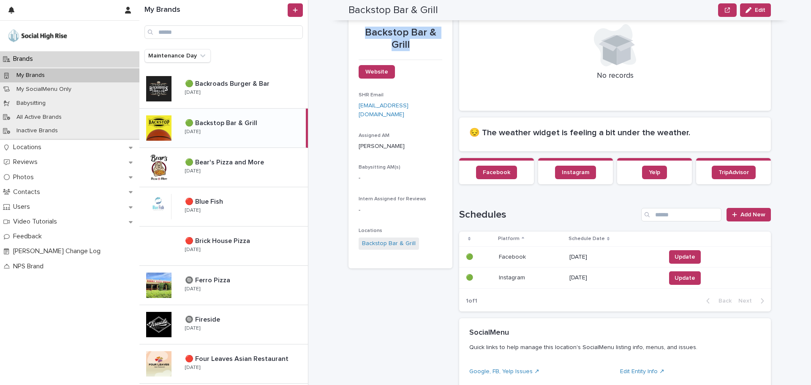
drag, startPoint x: 437, startPoint y: 46, endPoint x: 364, endPoint y: 33, distance: 74.8
click at [364, 33] on p "Backstop Bar & Grill" at bounding box center [401, 39] width 84 height 25
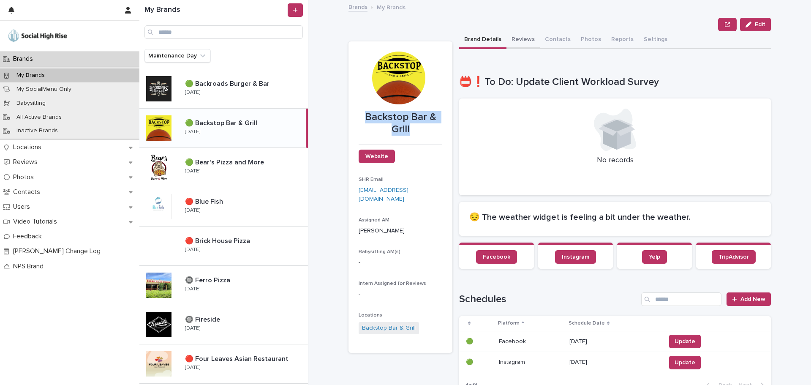
click at [535, 41] on div "Brand Details Reviews Contacts Photos Reports Settings" at bounding box center [615, 40] width 312 height 18
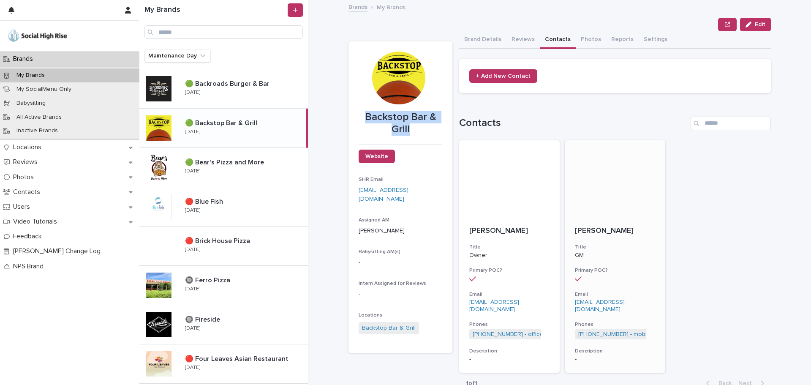
click at [625, 305] on link "[EMAIL_ADDRESS][DOMAIN_NAME]" at bounding box center [600, 305] width 50 height 13
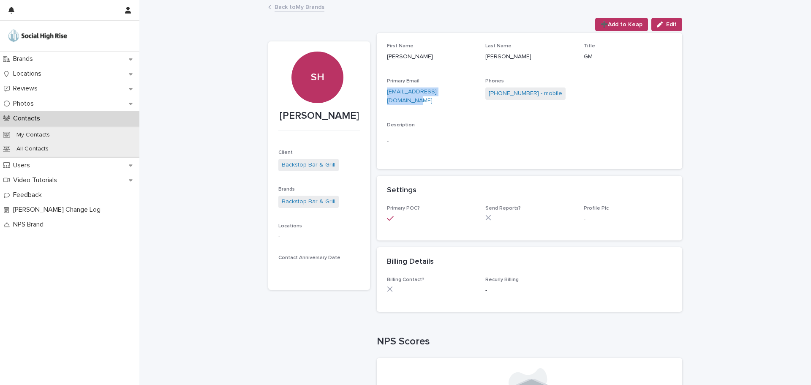
drag, startPoint x: 471, startPoint y: 94, endPoint x: 375, endPoint y: 94, distance: 95.9
click at [377, 94] on div "First Name [PERSON_NAME] Last Name [PERSON_NAME] Title GM Primary Email [EMAIL_…" at bounding box center [530, 101] width 306 height 136
click at [501, 95] on link "[PHONE_NUMBER] - mobile" at bounding box center [526, 93] width 74 height 9
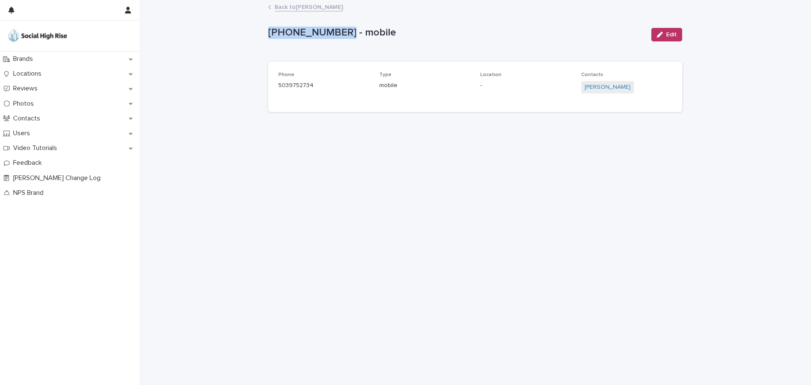
drag, startPoint x: 337, startPoint y: 31, endPoint x: 265, endPoint y: 33, distance: 71.9
click at [265, 33] on div "Loading... Saving… Loading... Saving… [PHONE_NUMBER] - mobile Edit [PHONE_NUMBE…" at bounding box center [475, 182] width 423 height 363
drag, startPoint x: 338, startPoint y: 8, endPoint x: 333, endPoint y: 8, distance: 5.5
click at [338, 8] on div "Back to [PERSON_NAME]" at bounding box center [475, 8] width 423 height 12
click at [332, 8] on link "Back to [PERSON_NAME]" at bounding box center [309, 7] width 68 height 10
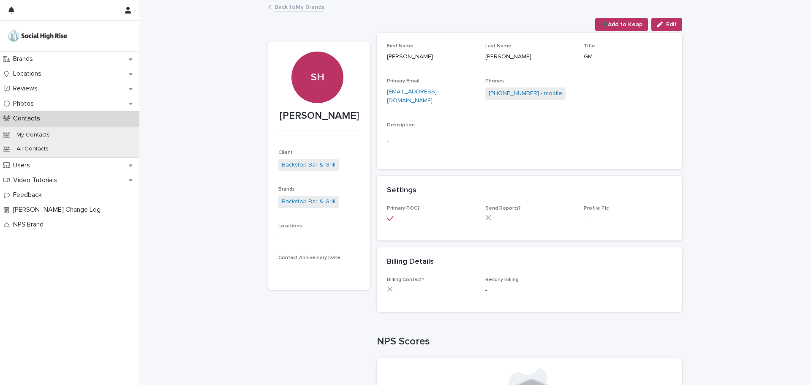
click at [312, 6] on link "Back to My Brands" at bounding box center [300, 7] width 50 height 10
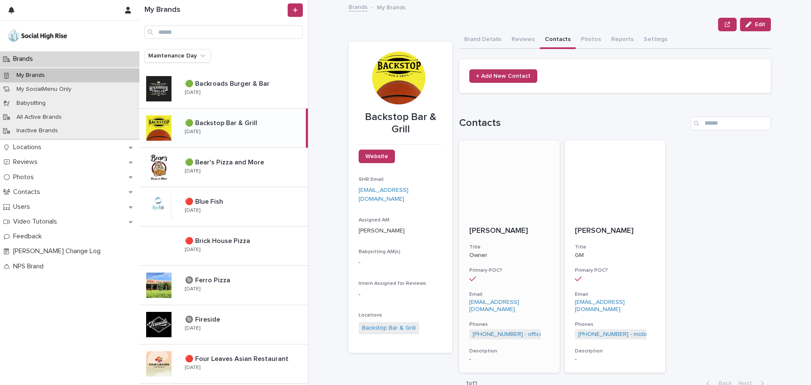
click at [487, 231] on p "[PERSON_NAME]" at bounding box center [509, 231] width 80 height 9
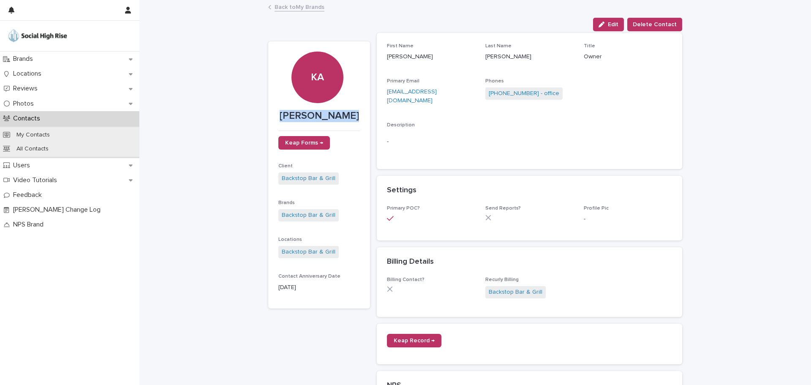
drag, startPoint x: 287, startPoint y: 116, endPoint x: 366, endPoint y: 116, distance: 78.6
click at [366, 116] on section "KA [PERSON_NAME] Keap Forms → Client Backstop Bar & Grill Brands Backstop Bar &…" at bounding box center [319, 174] width 102 height 267
drag, startPoint x: 445, startPoint y: 89, endPoint x: 381, endPoint y: 94, distance: 64.4
click at [381, 94] on div "First Name [PERSON_NAME] Last Name [PERSON_NAME] Title Owner Primary Email [EMA…" at bounding box center [530, 101] width 306 height 136
click at [317, 12] on div "Back to My Brands" at bounding box center [475, 8] width 423 height 12
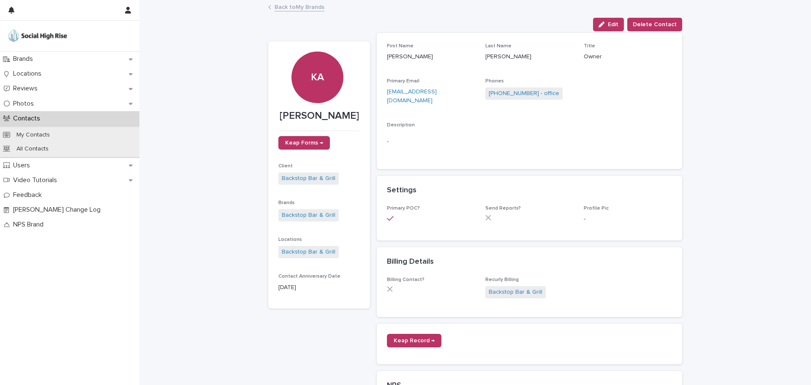
click at [316, 9] on link "Back to My Brands" at bounding box center [300, 7] width 50 height 10
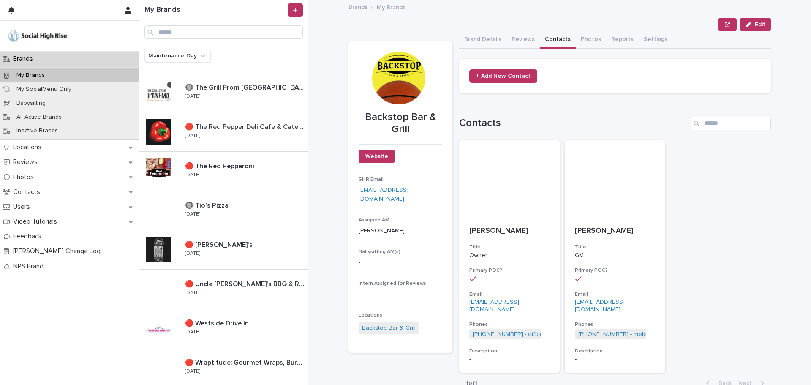
scroll to position [887, 0]
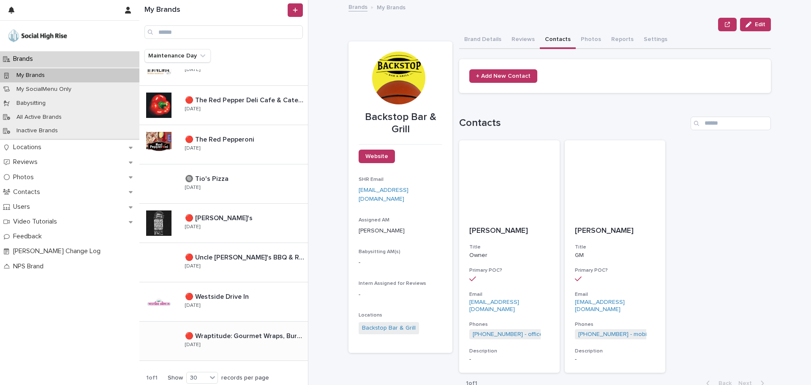
click at [254, 341] on div "🔴 Wraptitude: Gourmet Wraps, Burgers & Beers 🔴 Wraptitude: Gourmet Wraps, Burge…" at bounding box center [243, 341] width 130 height 25
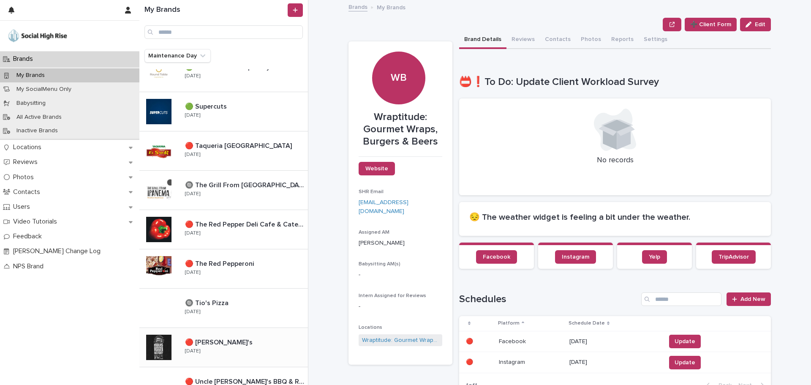
scroll to position [761, 0]
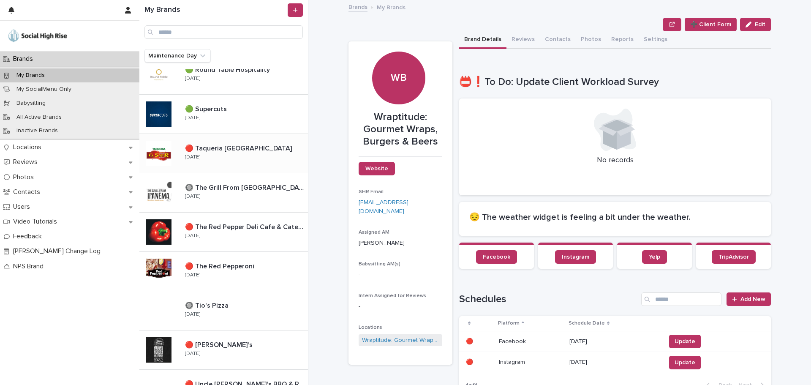
click at [249, 154] on div "🔴 Taqueria [GEOGRAPHIC_DATA] 🔴 Taqueria [GEOGRAPHIC_DATA] [DATE]" at bounding box center [243, 153] width 130 height 25
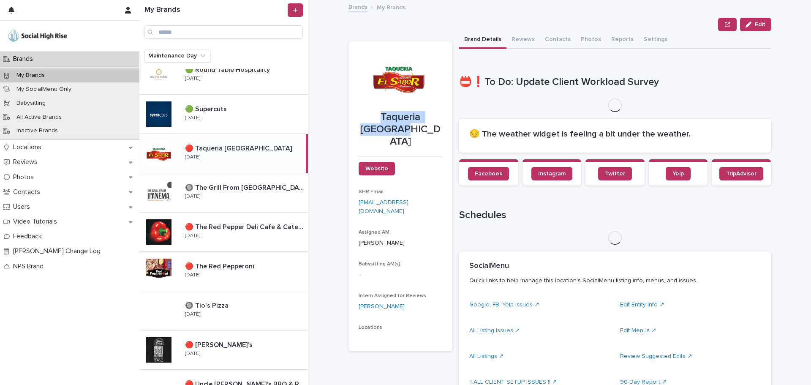
drag, startPoint x: 351, startPoint y: 117, endPoint x: 445, endPoint y: 117, distance: 93.4
click at [445, 117] on section "Taqueria El Sabor Website SHR Email [EMAIL_ADDRESS][DOMAIN_NAME] Assigned AM [P…" at bounding box center [401, 196] width 104 height 310
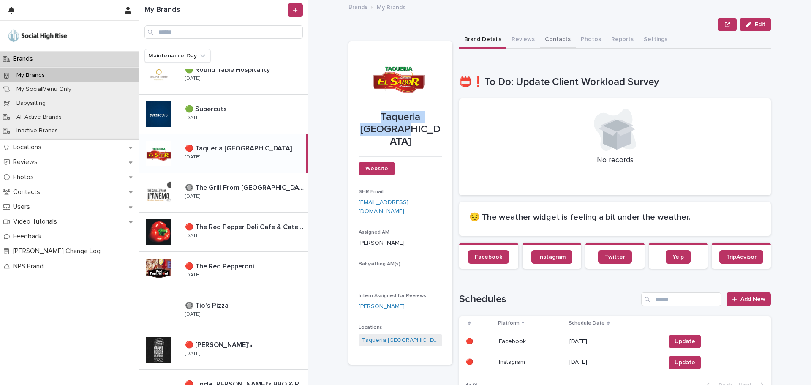
click at [561, 39] on button "Contacts" at bounding box center [558, 40] width 36 height 18
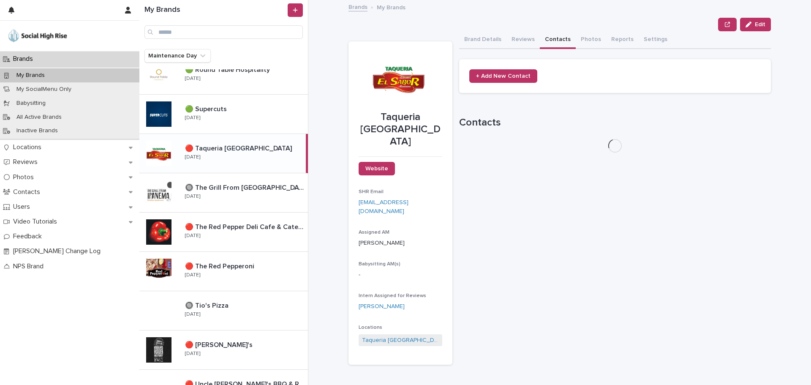
click at [551, 153] on div "Loading... Saving… Contacts" at bounding box center [615, 130] width 312 height 60
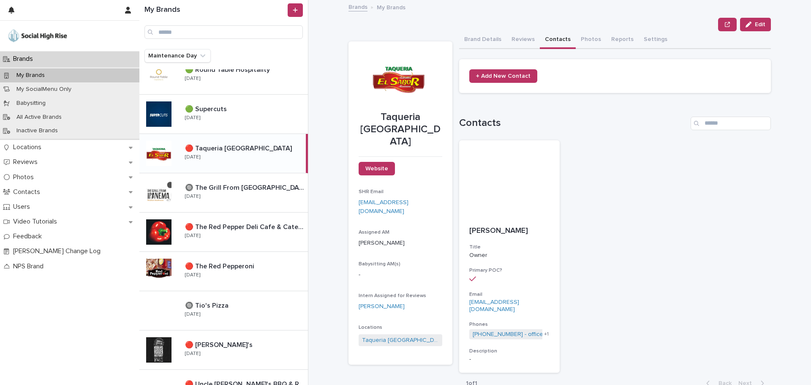
scroll to position [22, 0]
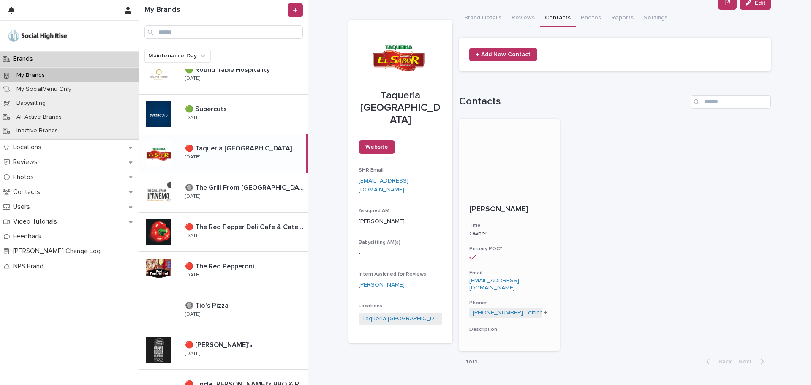
click at [529, 286] on div "[PERSON_NAME] Title Owner Primary POC? Email [EMAIL_ADDRESS][DOMAIN_NAME] Phone…" at bounding box center [509, 273] width 101 height 157
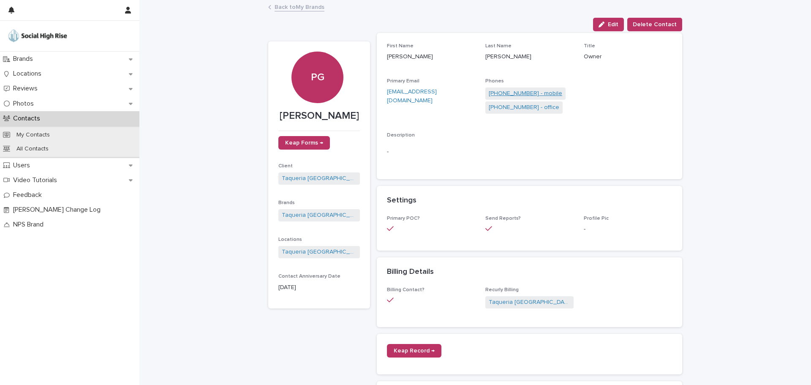
click at [540, 96] on link "[PHONE_NUMBER] - mobile" at bounding box center [526, 93] width 74 height 9
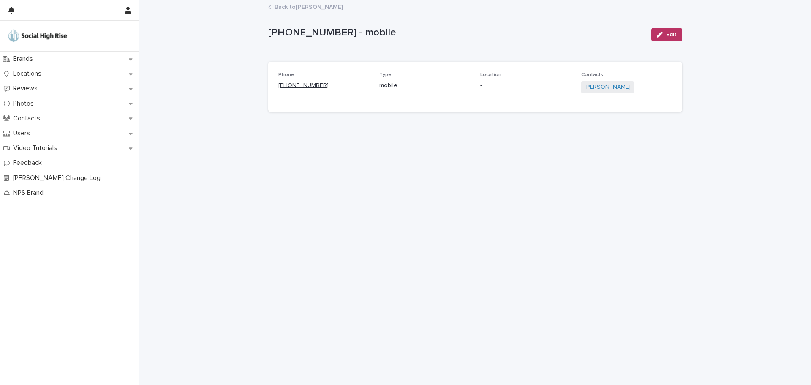
drag, startPoint x: 331, startPoint y: 84, endPoint x: 285, endPoint y: 85, distance: 46.5
click at [285, 85] on p "[PHONE_NUMBER]" at bounding box center [323, 85] width 91 height 9
click at [300, 7] on link "Back to [PERSON_NAME]" at bounding box center [309, 7] width 68 height 10
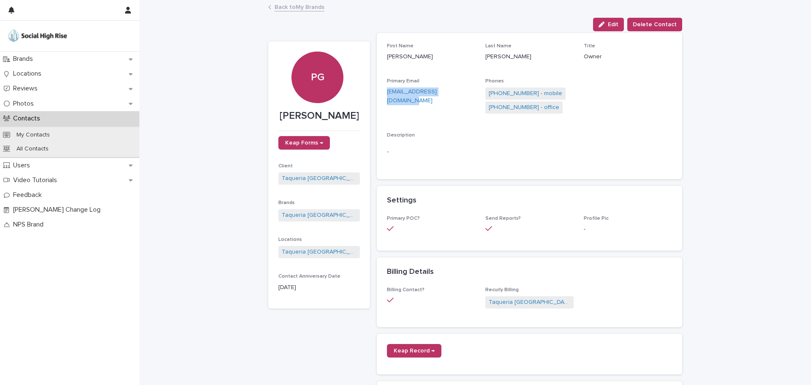
drag, startPoint x: 468, startPoint y: 92, endPoint x: 380, endPoint y: 91, distance: 87.5
click at [380, 91] on div "First Name [PERSON_NAME] Last Name [PERSON_NAME] Title Owner Primary Email [EMA…" at bounding box center [530, 106] width 306 height 146
click at [532, 92] on link "[PHONE_NUMBER] - mobile" at bounding box center [526, 93] width 74 height 9
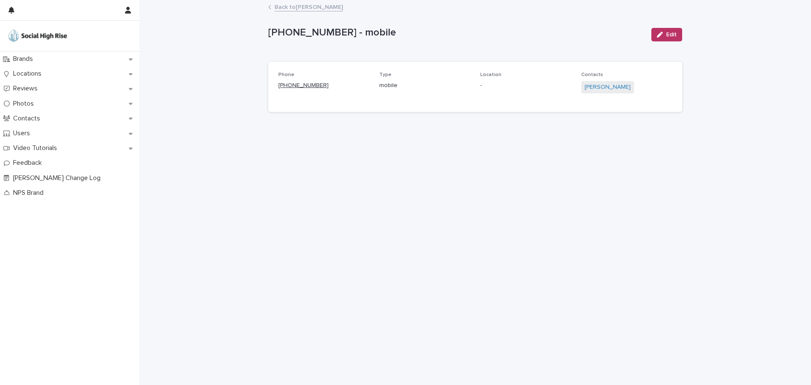
drag, startPoint x: 340, startPoint y: 86, endPoint x: 286, endPoint y: 85, distance: 54.5
click at [286, 85] on p "[PHONE_NUMBER]" at bounding box center [323, 85] width 91 height 9
click at [296, 6] on link "Back to [PERSON_NAME]" at bounding box center [309, 7] width 68 height 10
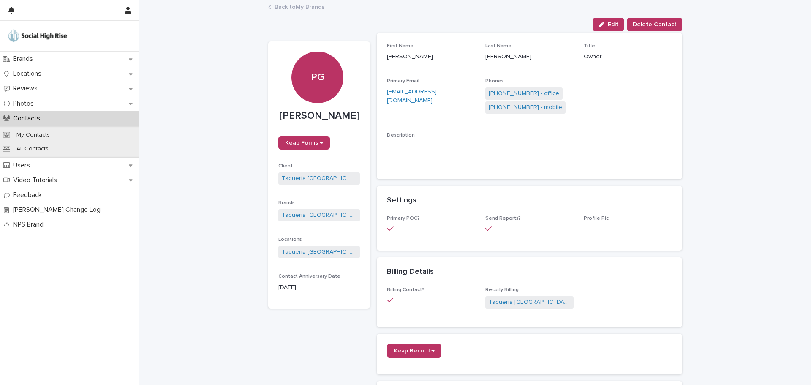
click at [280, 9] on link "Back to My Brands" at bounding box center [300, 7] width 50 height 10
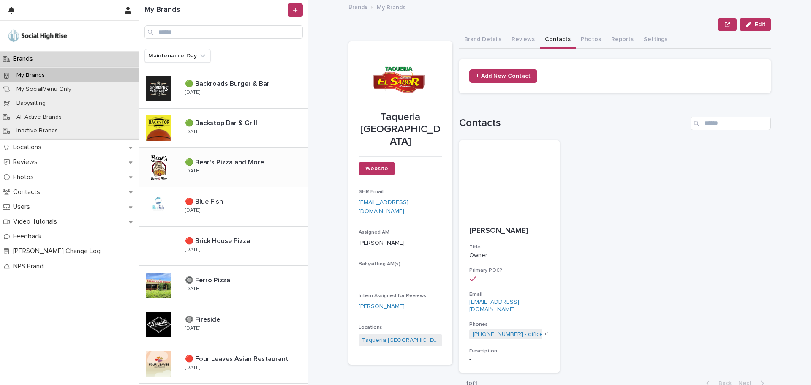
click at [230, 172] on div "🟢 Bear's Pizza and More 🟢 Bear's Pizza and More [DATE]" at bounding box center [243, 167] width 130 height 25
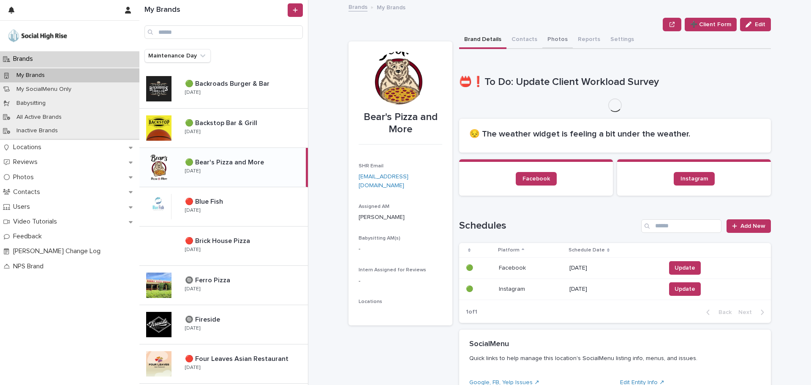
click at [548, 45] on button "Photos" at bounding box center [558, 40] width 30 height 18
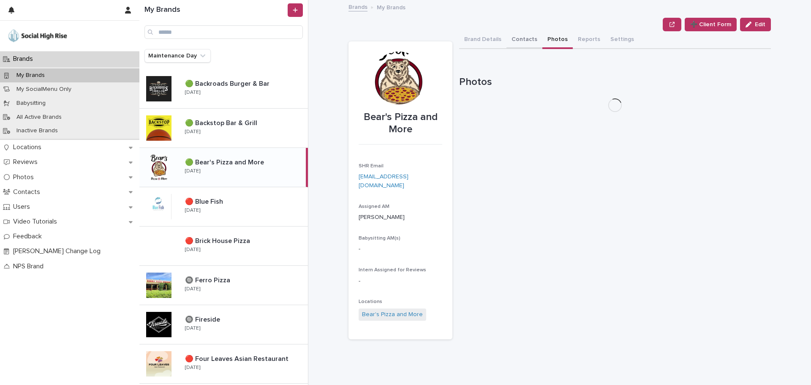
click at [508, 44] on button "Contacts" at bounding box center [525, 40] width 36 height 18
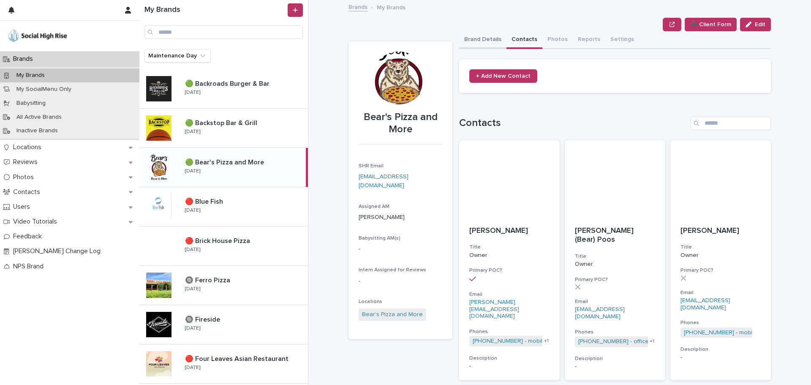
click at [488, 34] on button "Brand Details" at bounding box center [482, 40] width 47 height 18
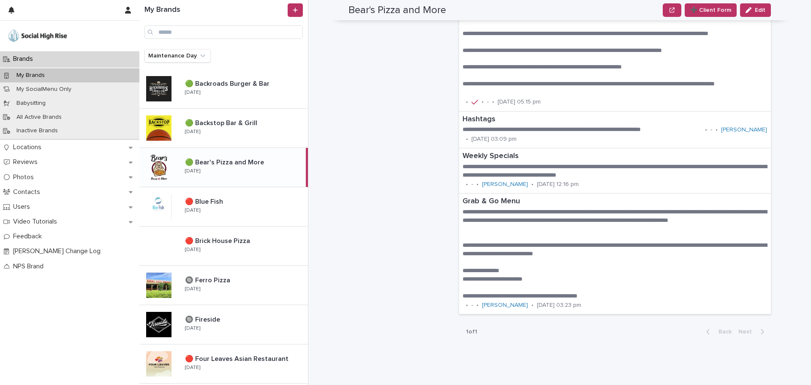
scroll to position [803, 0]
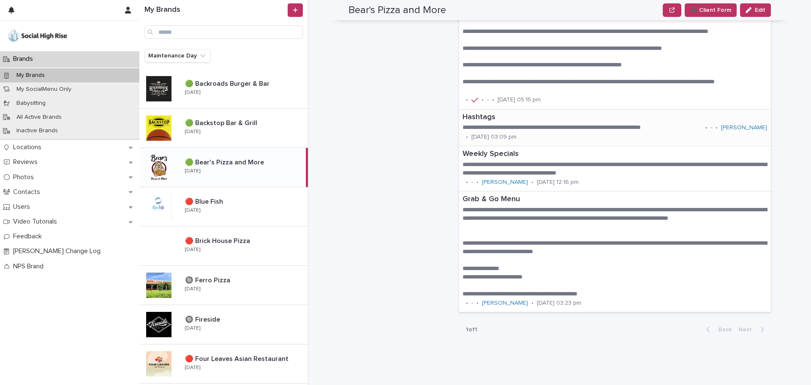
click at [528, 125] on p "**********" at bounding box center [582, 127] width 239 height 8
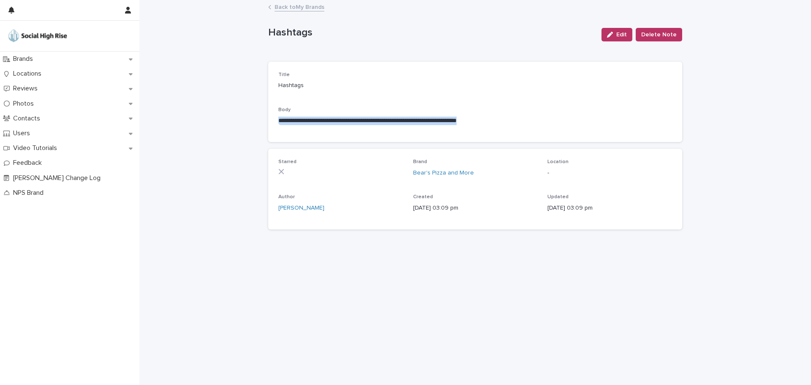
drag, startPoint x: 531, startPoint y: 118, endPoint x: 253, endPoint y: 120, distance: 278.1
click at [253, 120] on div "**********" at bounding box center [475, 193] width 672 height 384
click at [277, 8] on link "Back to My Brands" at bounding box center [300, 7] width 50 height 10
